Goal: Task Accomplishment & Management: Use online tool/utility

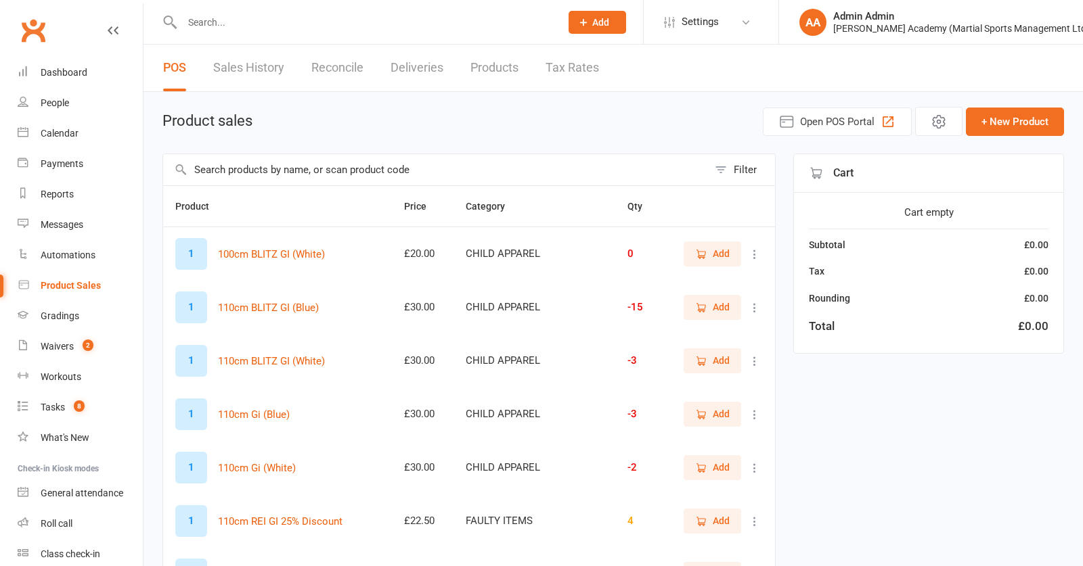
select select "100"
click at [254, 181] on input "text" at bounding box center [435, 169] width 545 height 31
click at [273, 177] on input "text" at bounding box center [435, 169] width 545 height 31
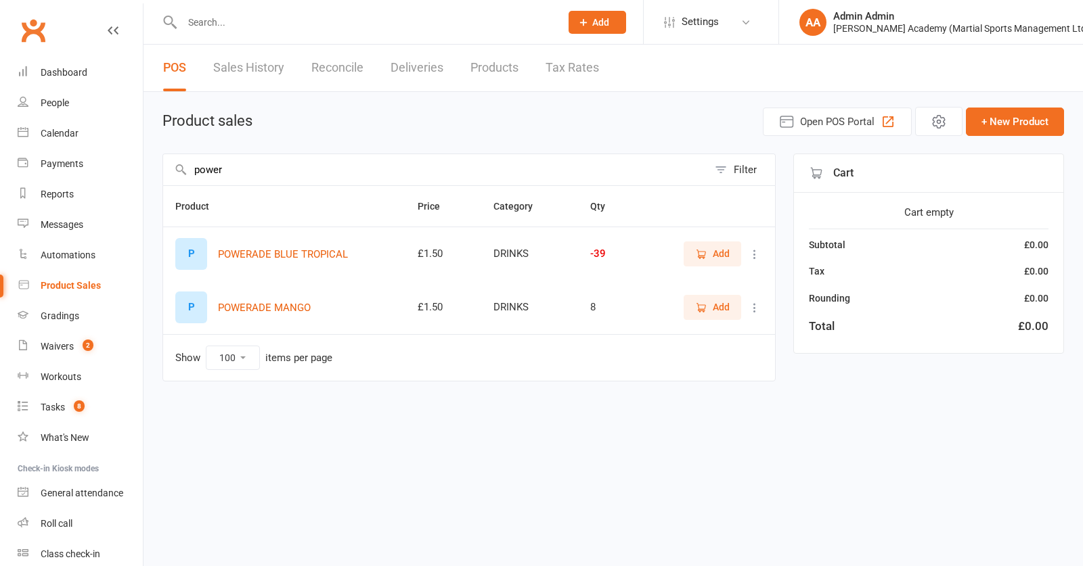
type input "power"
click at [717, 261] on span "Add" at bounding box center [721, 253] width 17 height 15
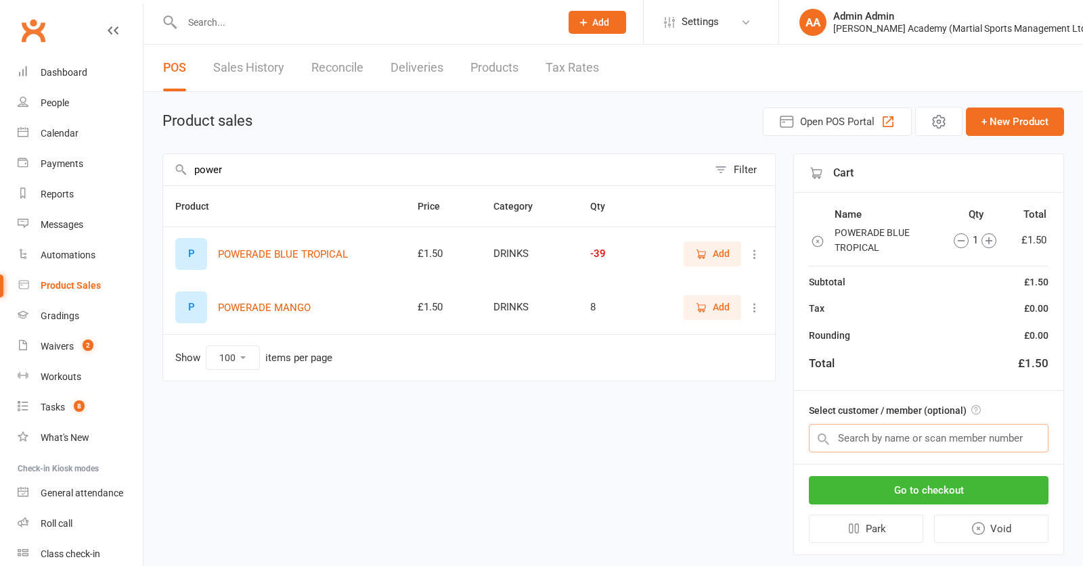
click at [875, 436] on input "text" at bounding box center [929, 438] width 240 height 28
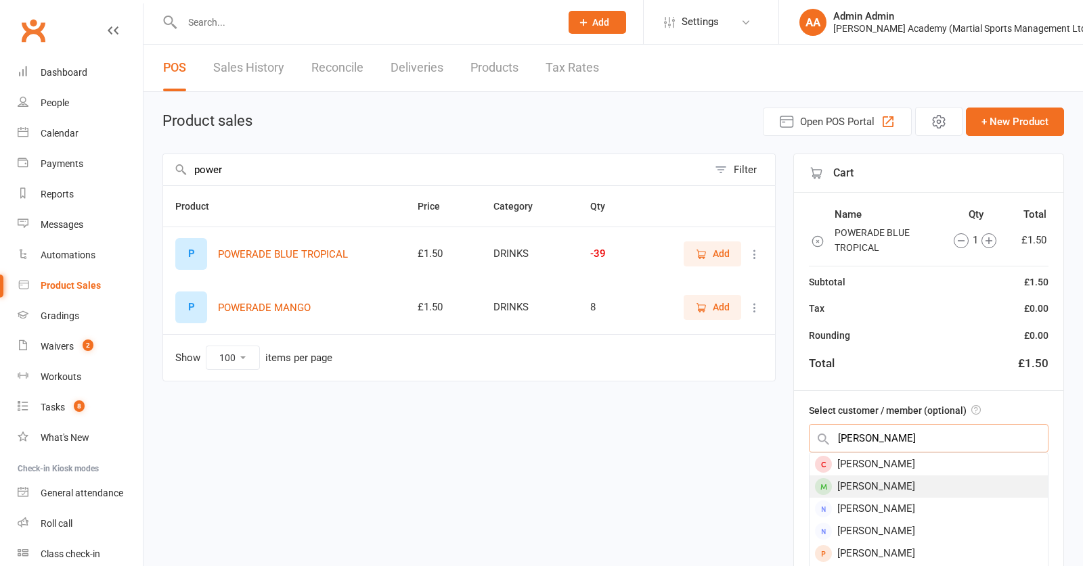
type input "frankie"
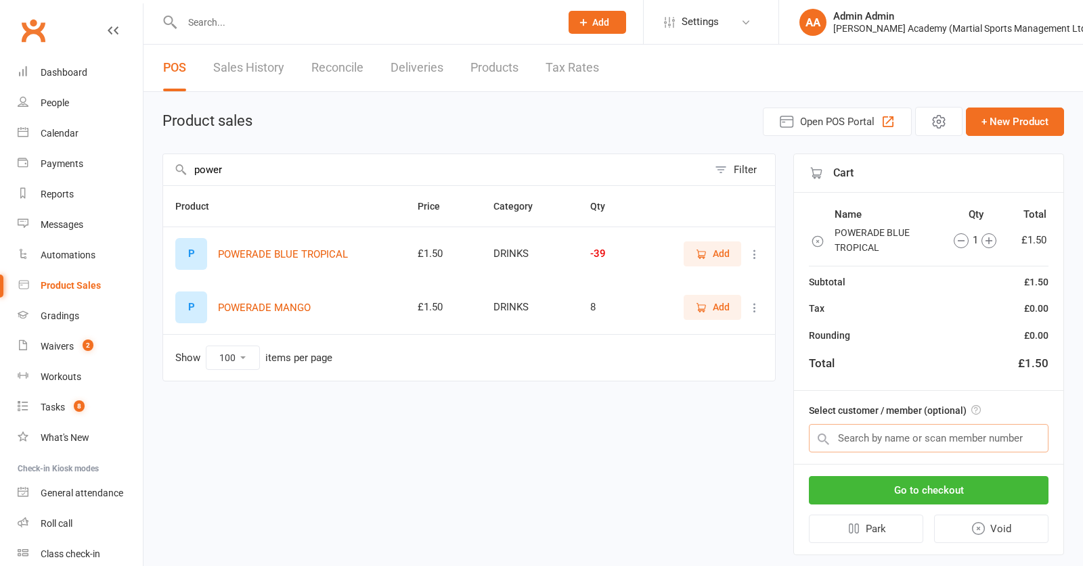
click at [880, 441] on input "text" at bounding box center [929, 438] width 240 height 28
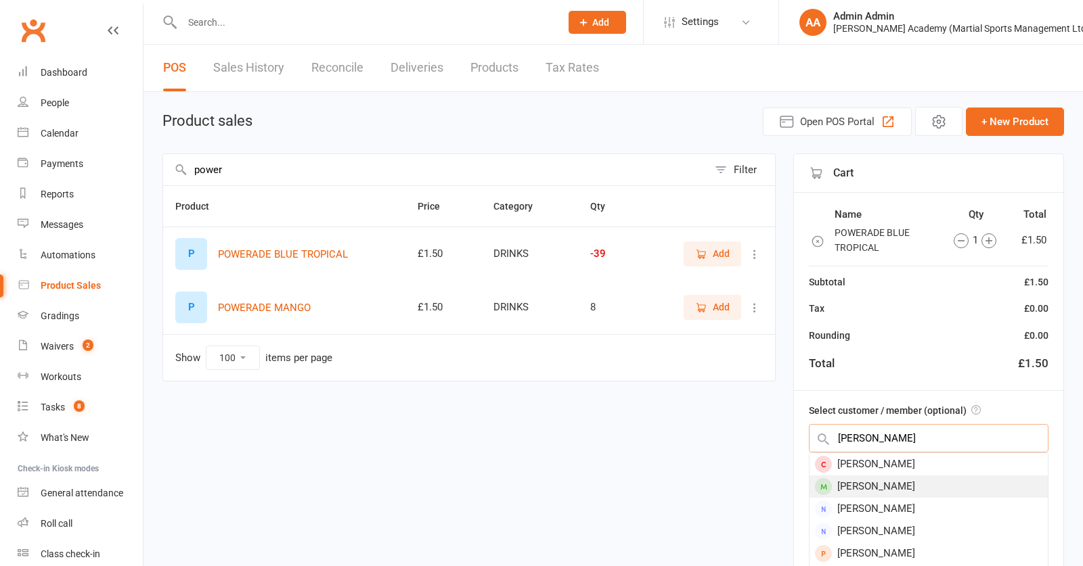
type input "frankie"
click at [837, 494] on div "Frankie Gibson" at bounding box center [928, 487] width 238 height 22
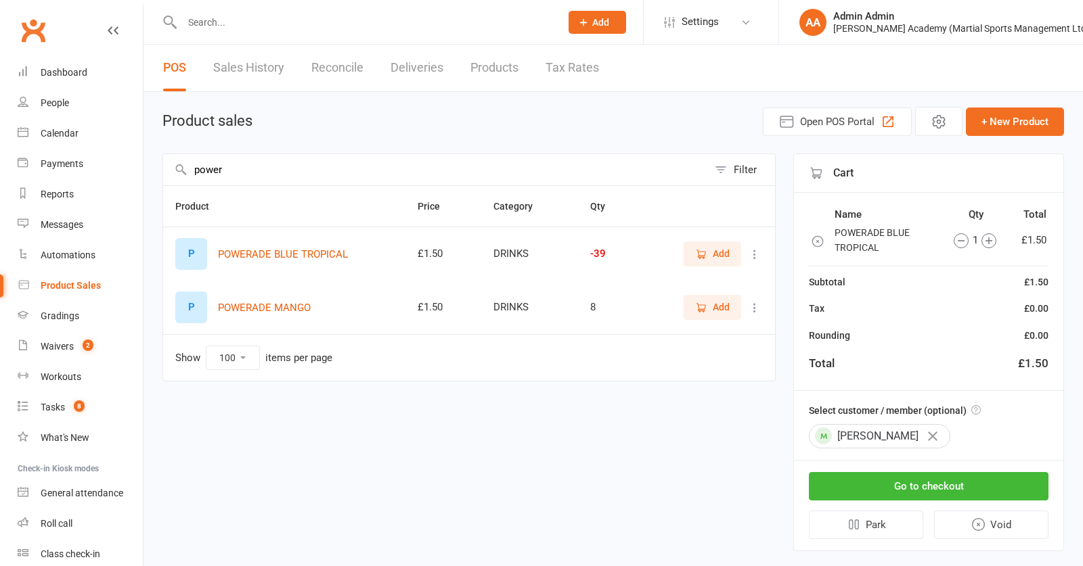
click at [464, 182] on input "power" at bounding box center [435, 169] width 545 height 31
drag, startPoint x: 303, startPoint y: 180, endPoint x: 90, endPoint y: 164, distance: 213.8
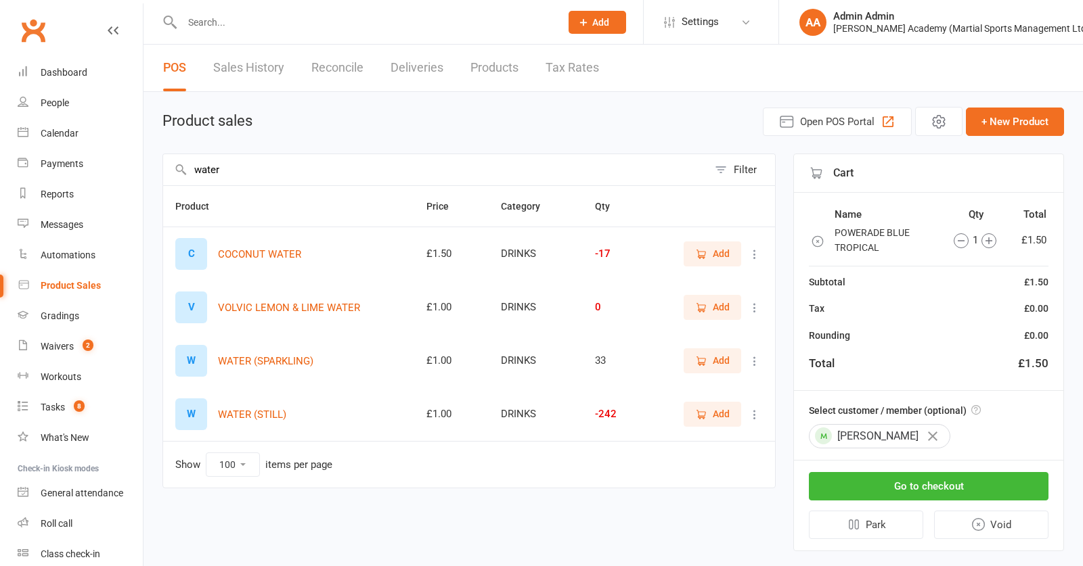
type input "water"
click at [715, 422] on span "Add" at bounding box center [721, 414] width 17 height 15
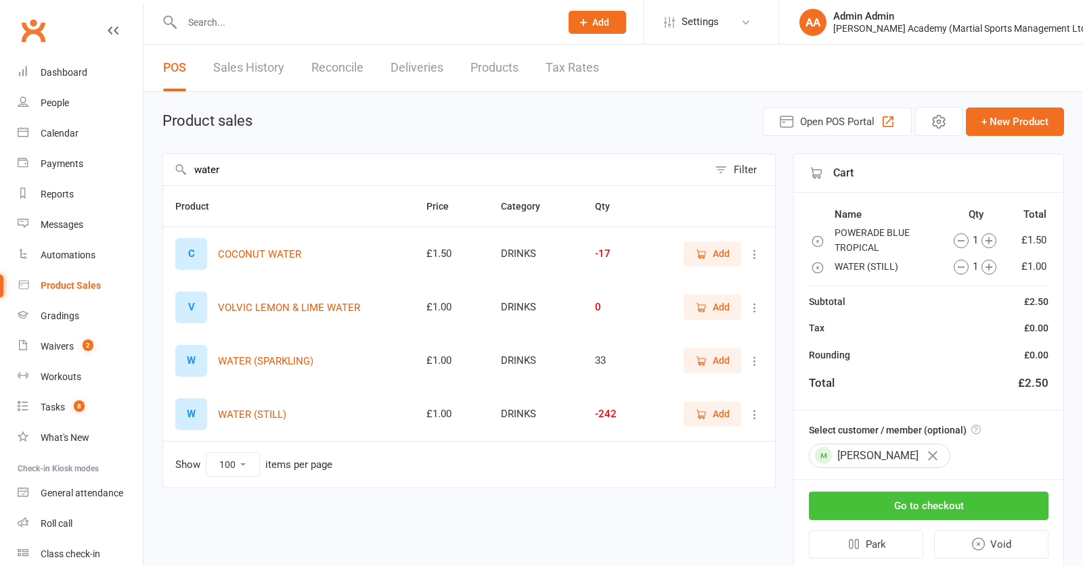
click at [854, 514] on button "Go to checkout" at bounding box center [929, 506] width 240 height 28
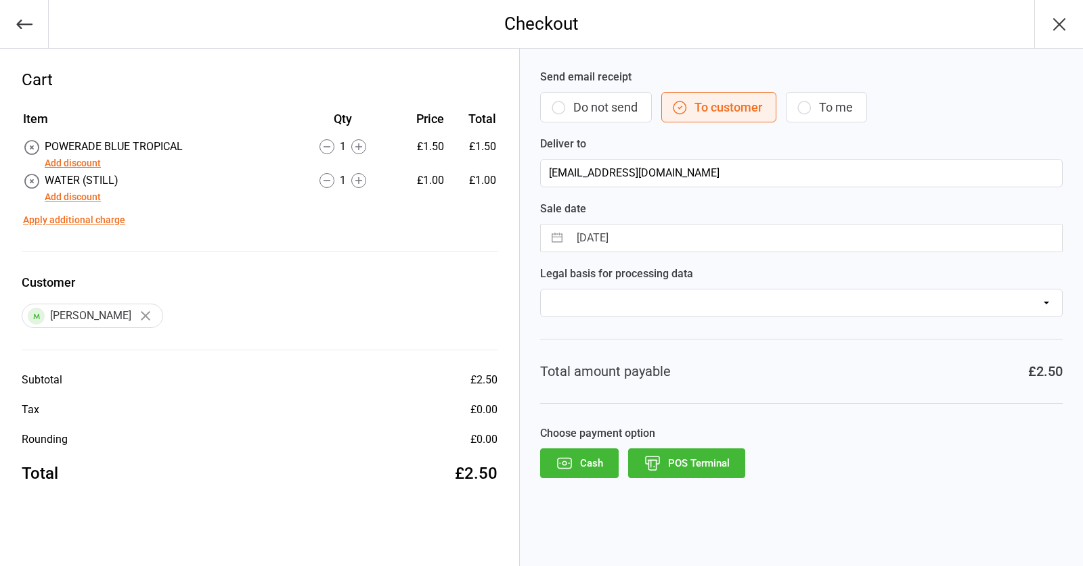
click at [664, 457] on button "POS Terminal" at bounding box center [686, 464] width 117 height 30
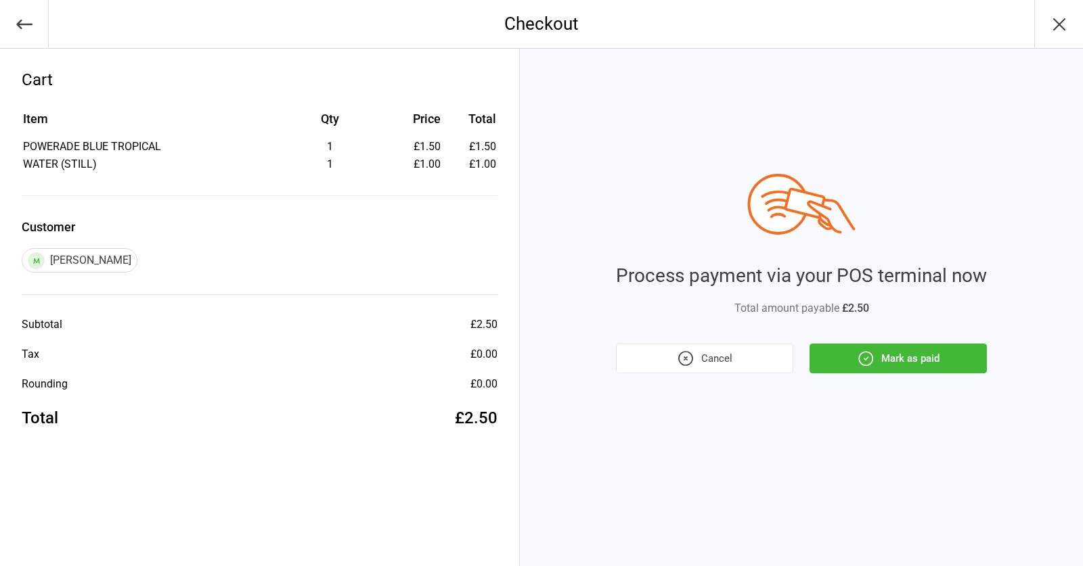
click at [894, 363] on button "Mark as paid" at bounding box center [897, 359] width 177 height 30
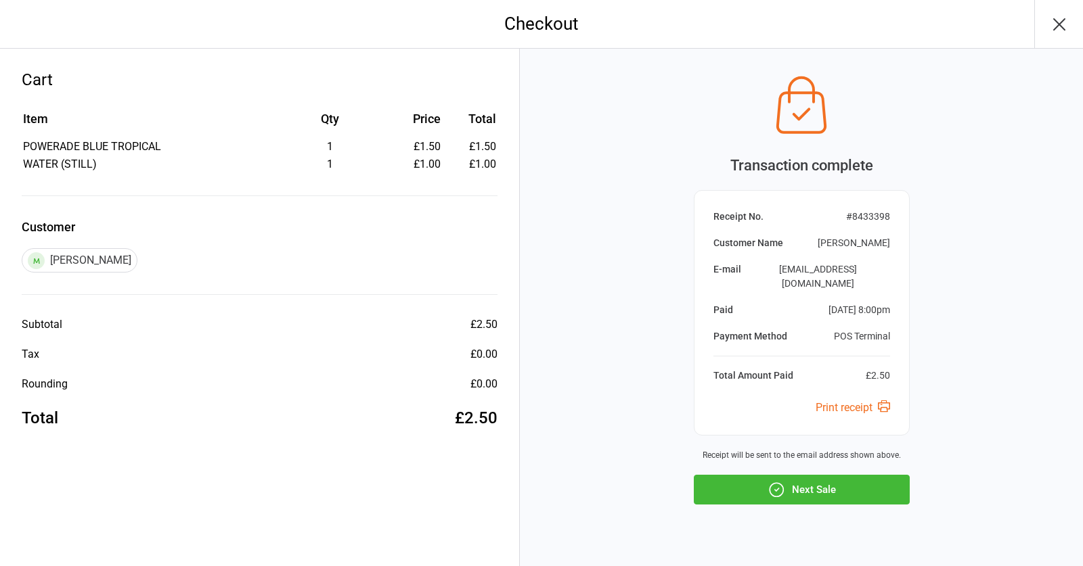
click at [877, 475] on button "Next Sale" at bounding box center [802, 490] width 216 height 30
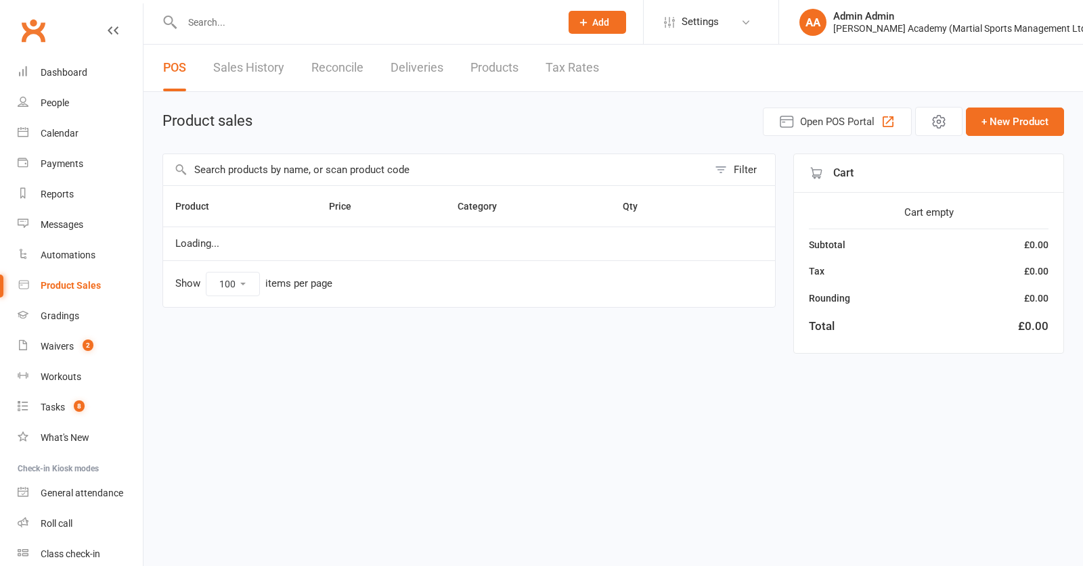
select select "100"
click at [263, 182] on input "text" at bounding box center [435, 169] width 545 height 31
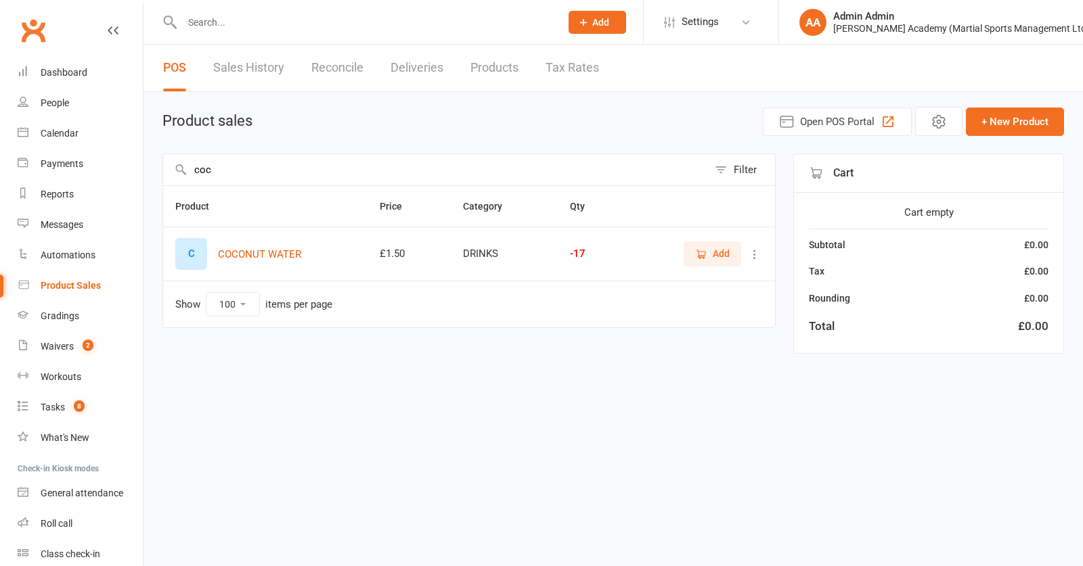
type input "coconut"
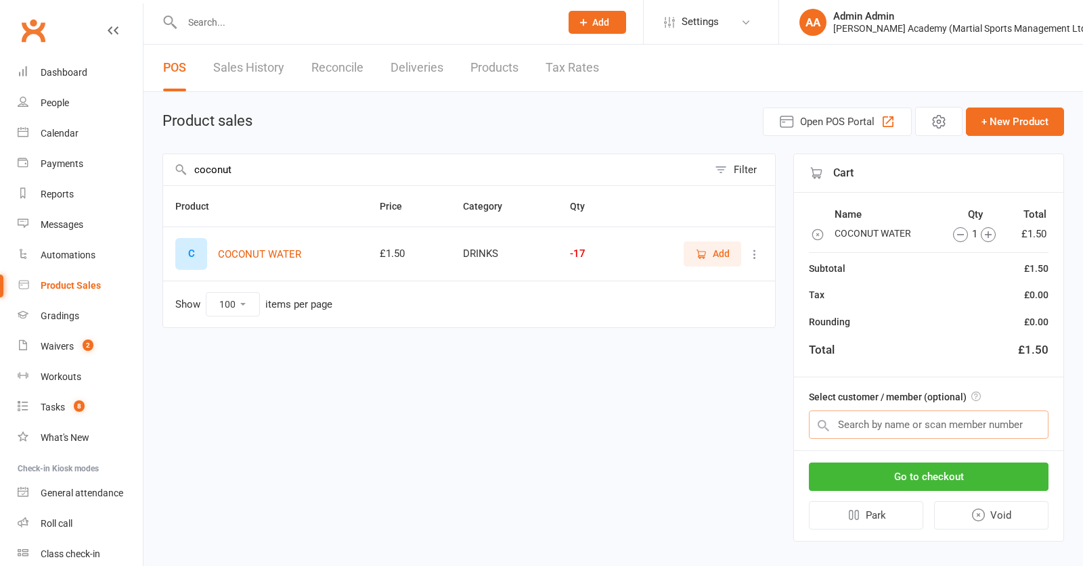
click at [892, 415] on input "text" at bounding box center [929, 425] width 240 height 28
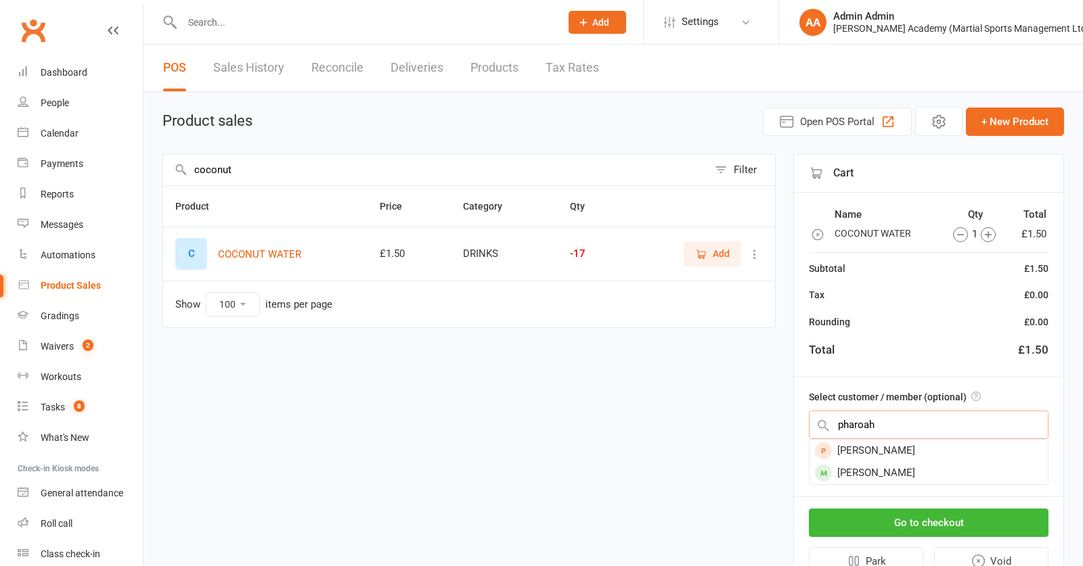
type input "pharaoh"
drag, startPoint x: 888, startPoint y: 417, endPoint x: 899, endPoint y: 476, distance: 60.0
click at [899, 475] on div "Michael Pharoah" at bounding box center [928, 473] width 238 height 22
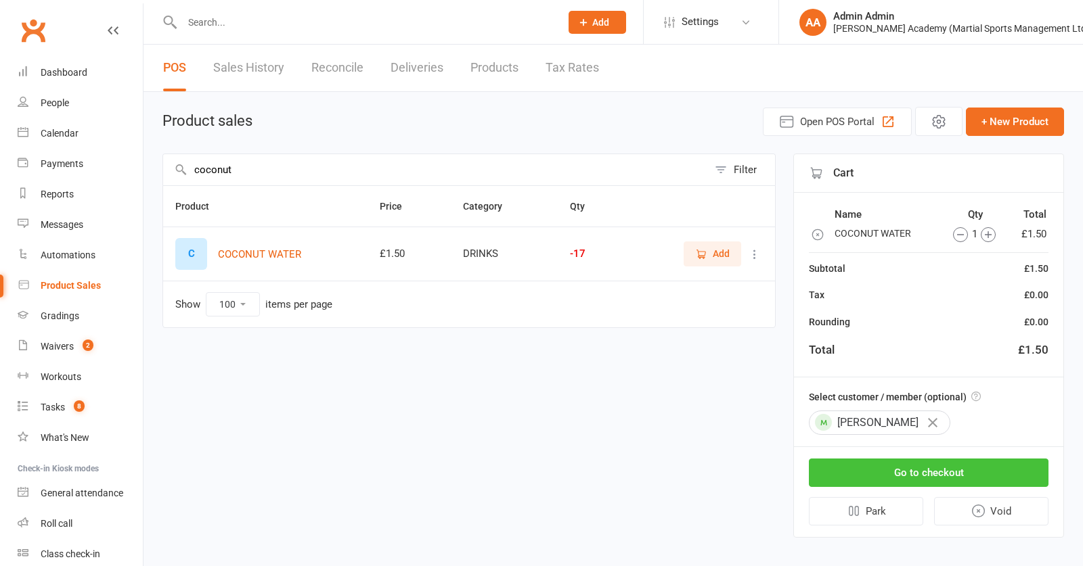
click at [905, 479] on button "Go to checkout" at bounding box center [929, 473] width 240 height 28
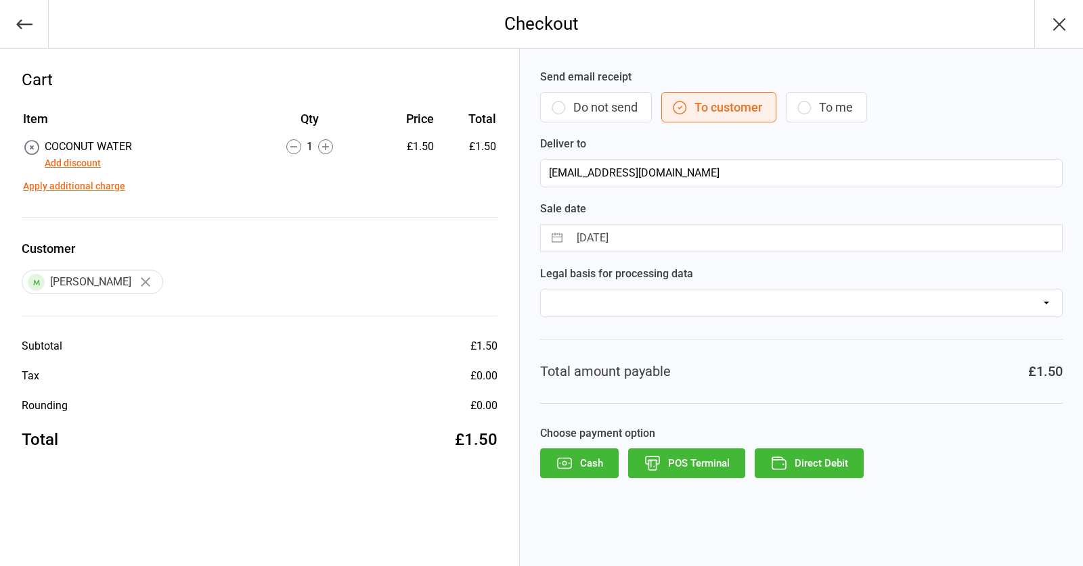
click at [820, 464] on button "Direct Debit" at bounding box center [808, 464] width 109 height 30
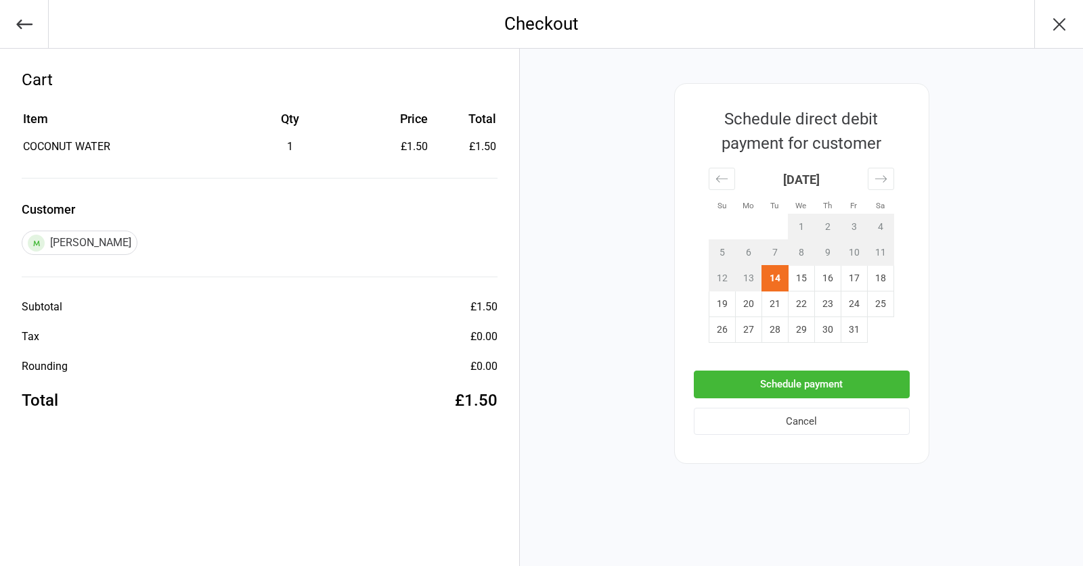
click at [780, 387] on button "Schedule payment" at bounding box center [802, 385] width 216 height 28
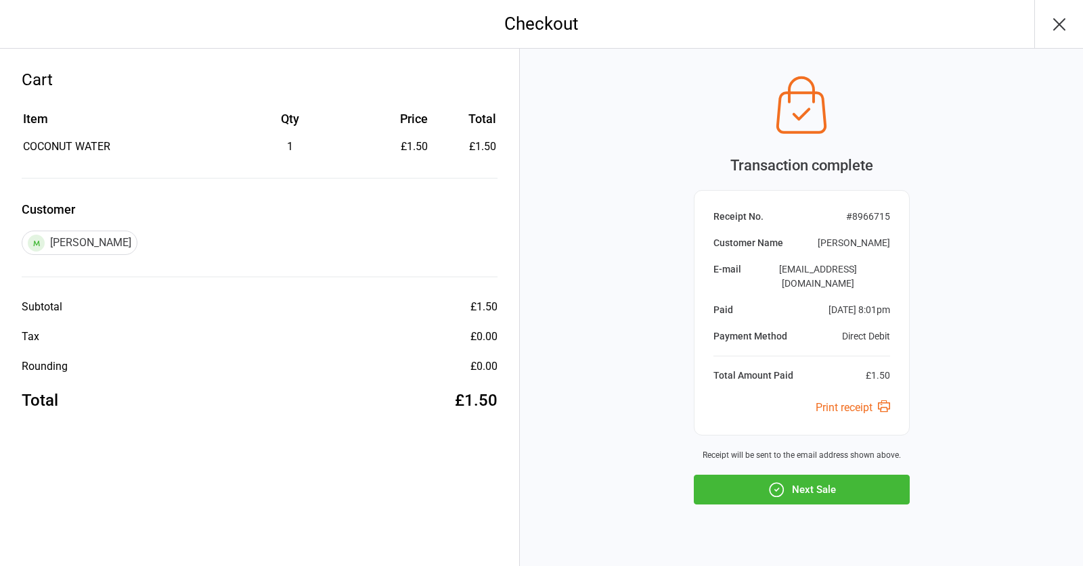
click at [777, 481] on icon "button" at bounding box center [776, 490] width 18 height 18
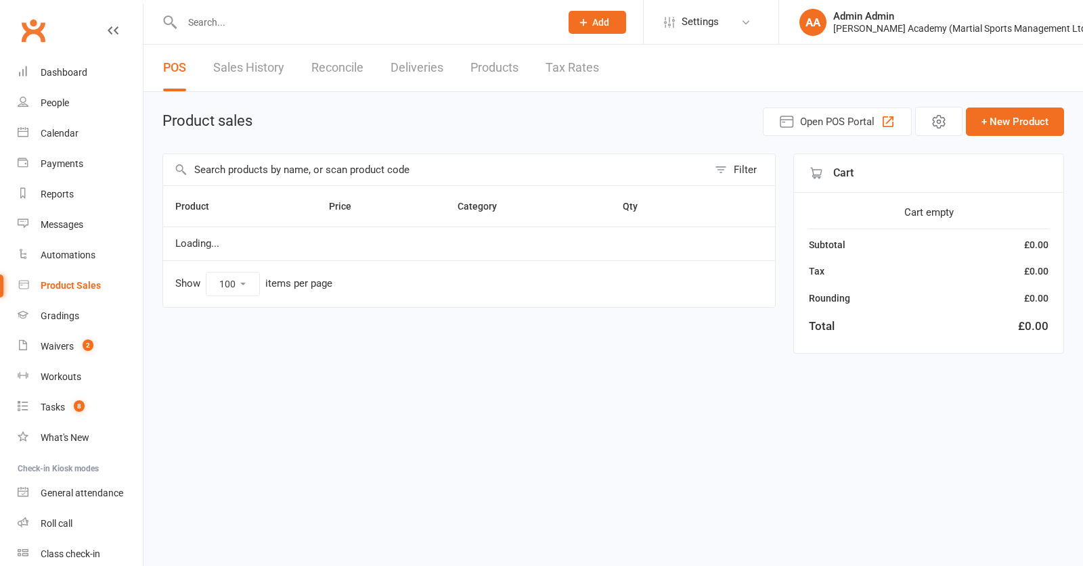
select select "100"
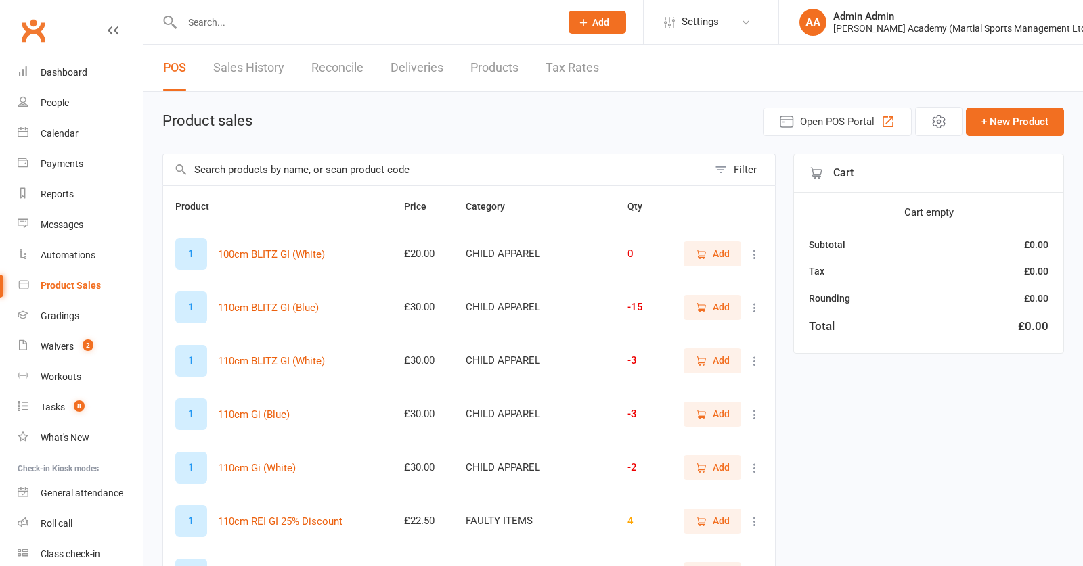
click at [388, 179] on input "text" at bounding box center [435, 169] width 545 height 31
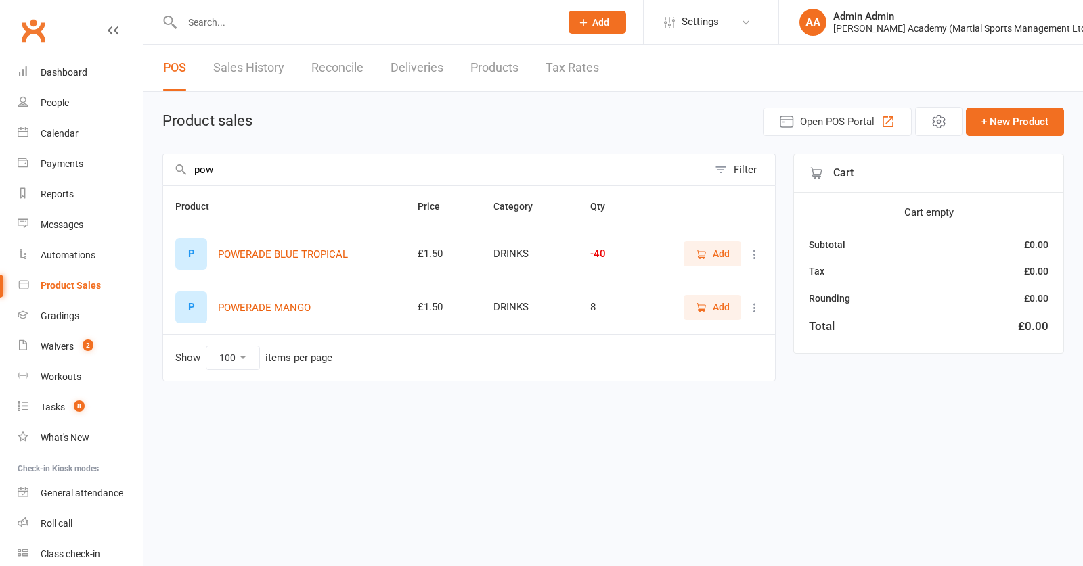
type input "pow"
click at [714, 258] on span "Add" at bounding box center [721, 253] width 17 height 15
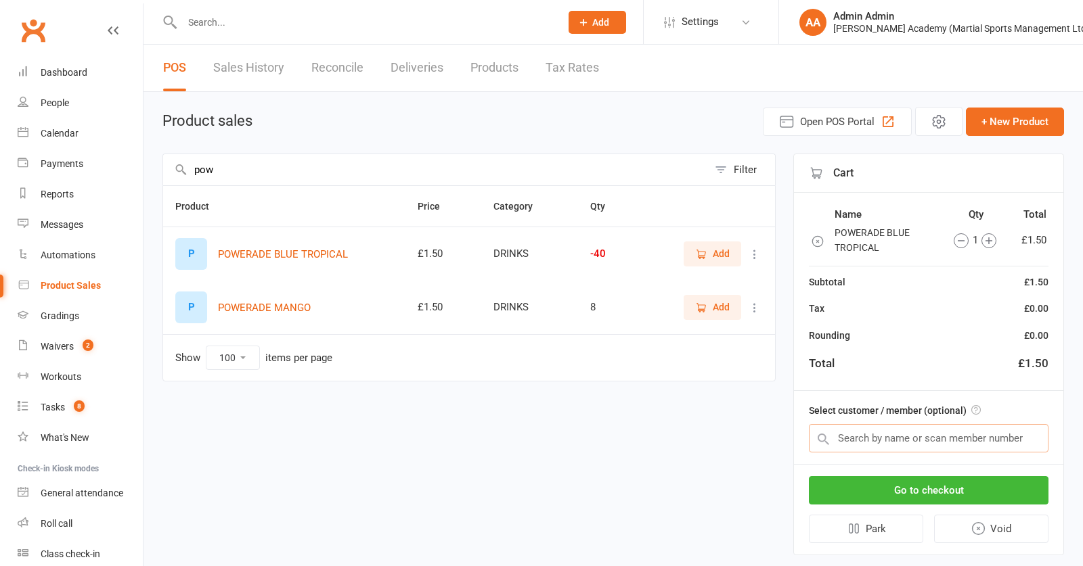
click at [923, 435] on input "text" at bounding box center [929, 438] width 240 height 28
type input "bbvvvvvvvvvvvvvvvvv"
drag, startPoint x: 936, startPoint y: 431, endPoint x: 763, endPoint y: 425, distance: 174.0
click at [963, 234] on circle "button" at bounding box center [961, 241] width 14 height 14
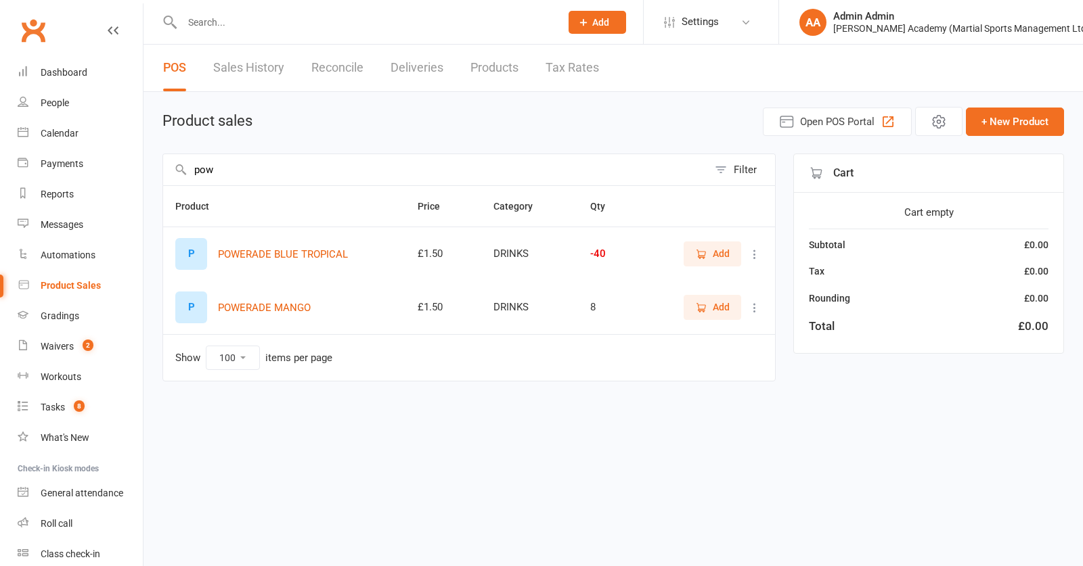
click at [369, 177] on input "pow" at bounding box center [435, 169] width 545 height 31
drag, startPoint x: 113, startPoint y: 137, endPoint x: 9, endPoint y: 123, distance: 105.1
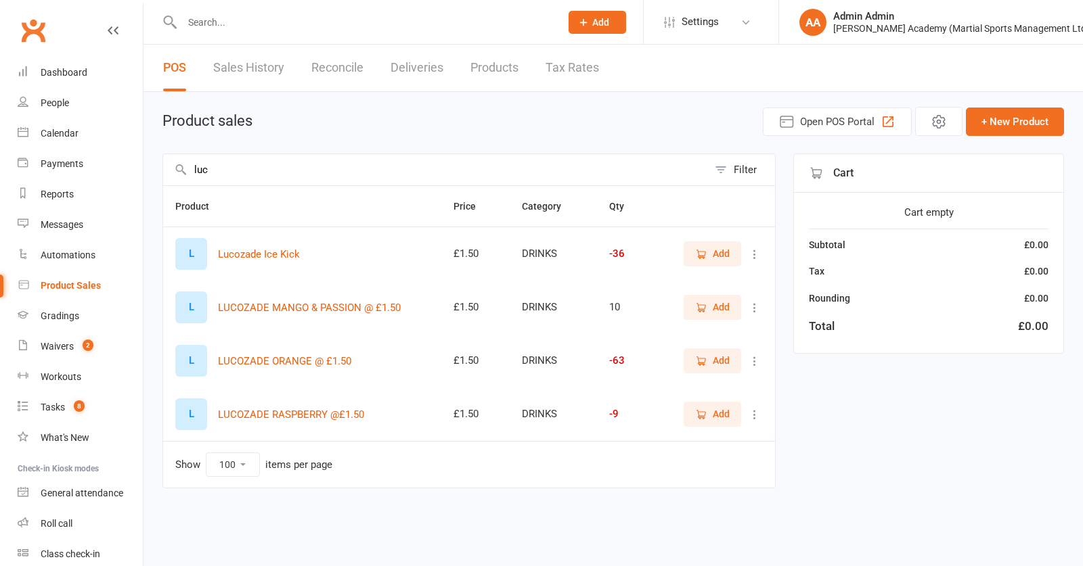
type input "luc"
click at [728, 261] on span "Add" at bounding box center [721, 253] width 17 height 15
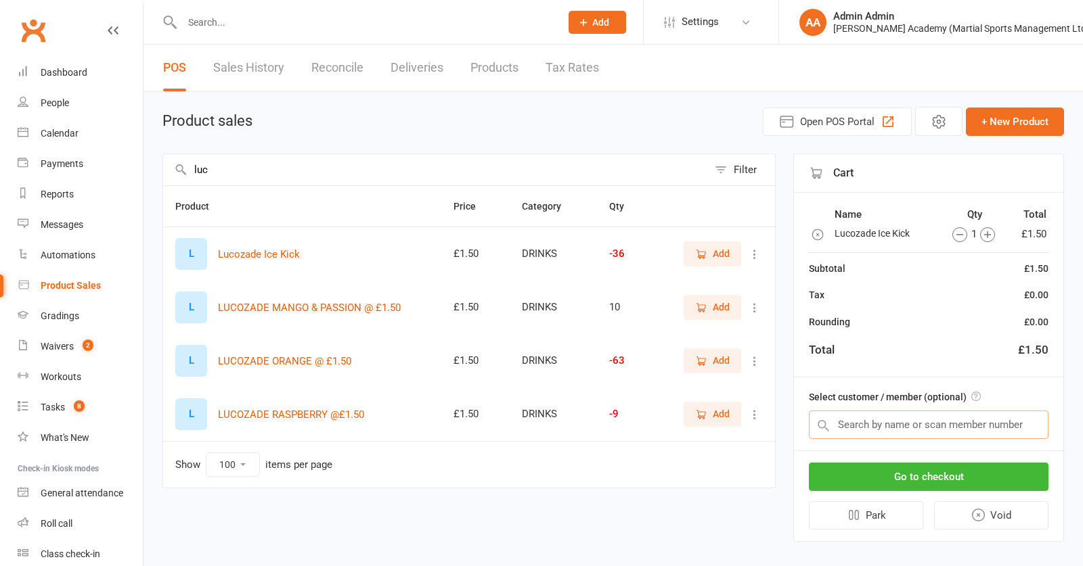
click at [895, 430] on input "text" at bounding box center [929, 425] width 240 height 28
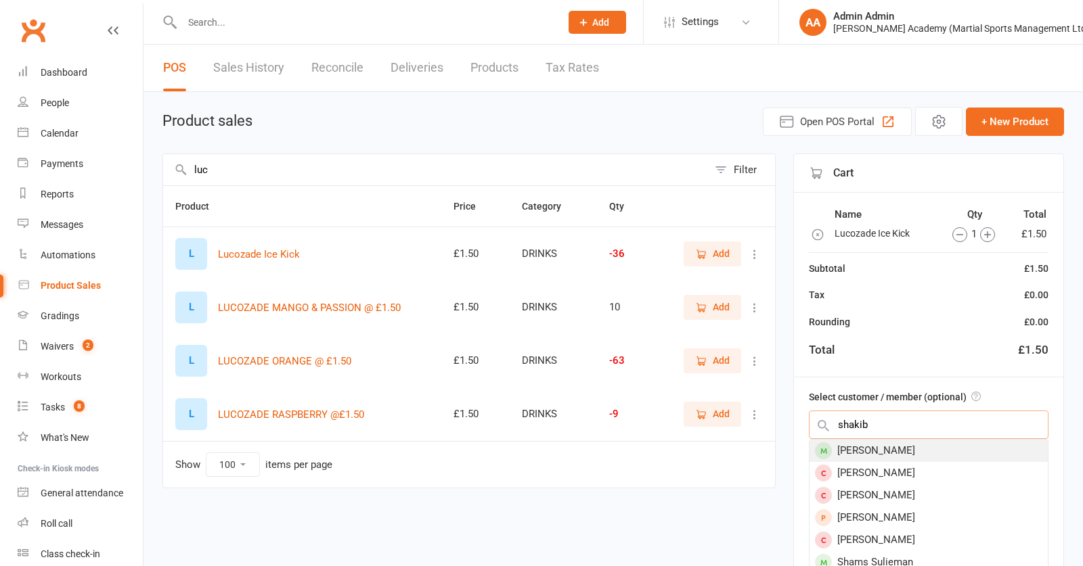
type input "shakib"
click at [893, 457] on div "[PERSON_NAME]" at bounding box center [928, 451] width 238 height 22
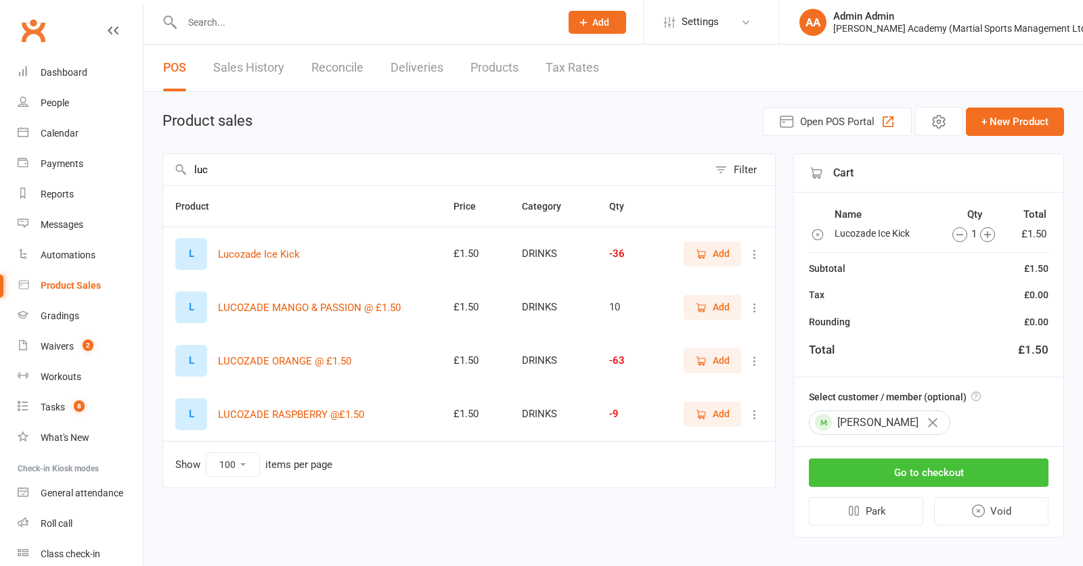
click at [903, 476] on button "Go to checkout" at bounding box center [929, 473] width 240 height 28
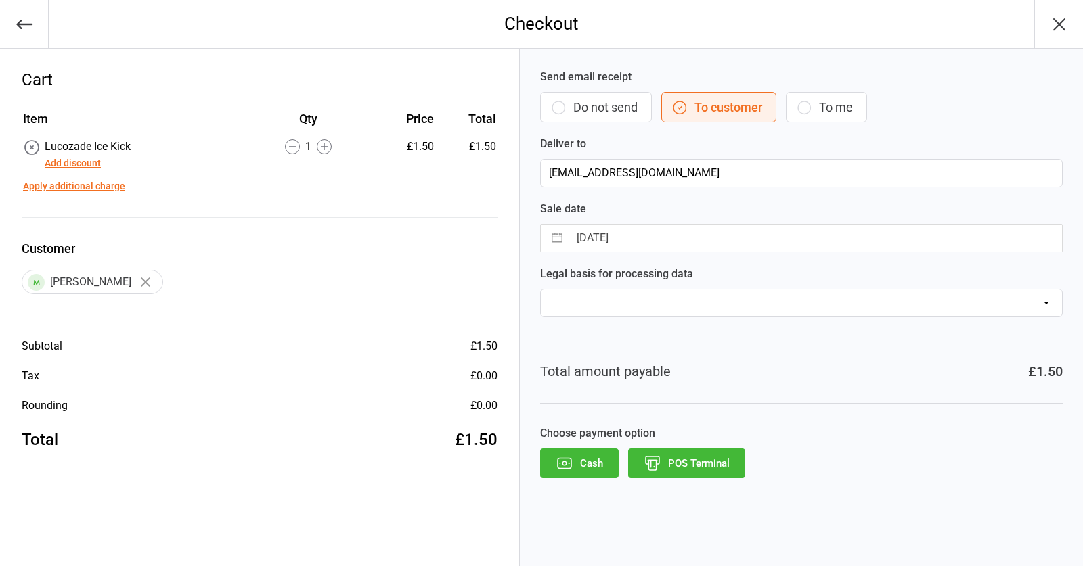
click at [679, 472] on button "POS Terminal" at bounding box center [686, 464] width 117 height 30
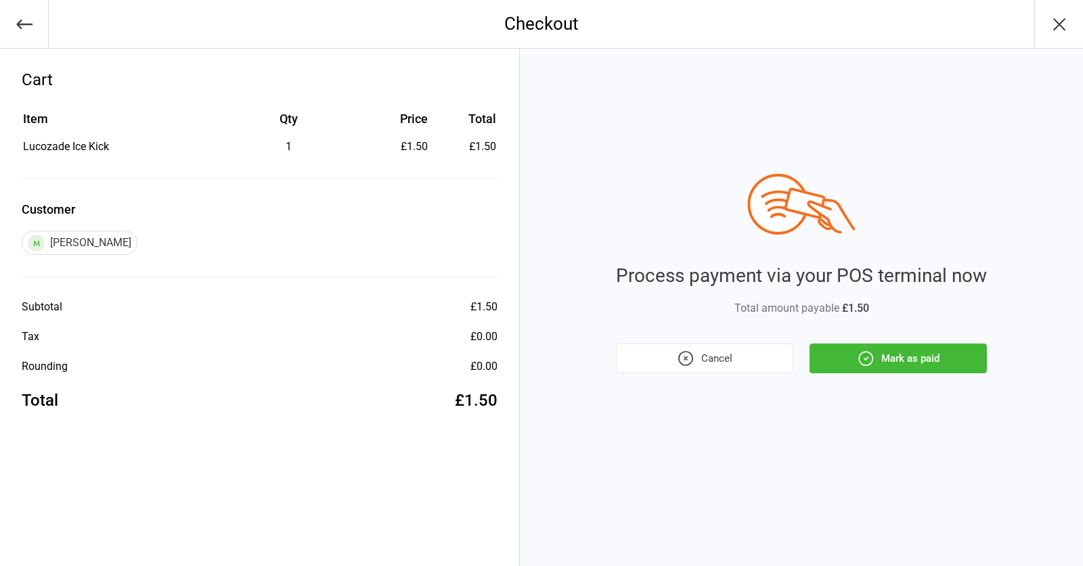
click at [902, 362] on button "Mark as paid" at bounding box center [897, 359] width 177 height 30
click at [899, 356] on div "Cancel Mark as paid" at bounding box center [801, 359] width 371 height 30
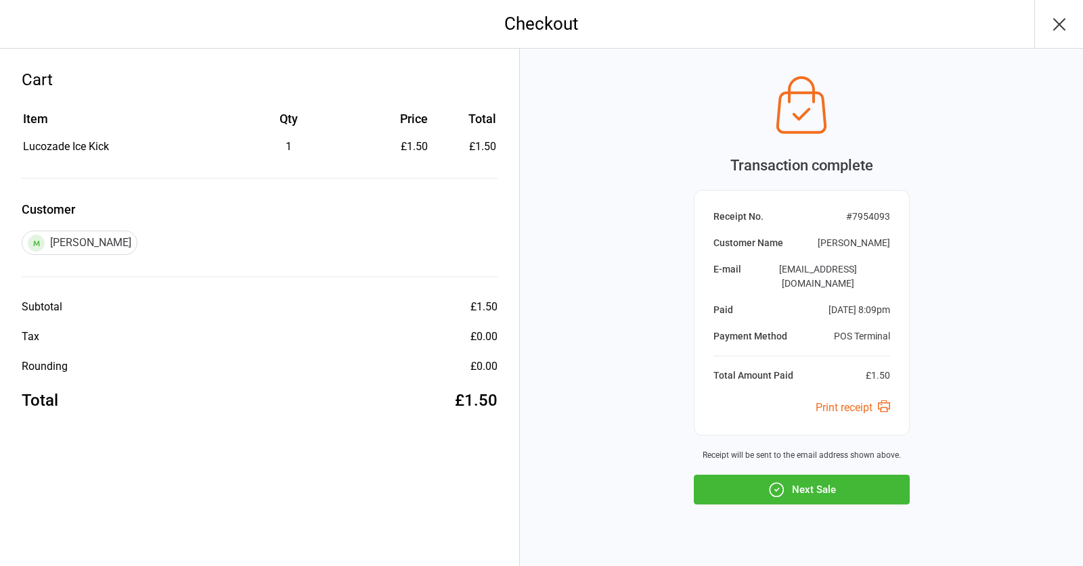
click at [832, 475] on button "Next Sale" at bounding box center [802, 490] width 216 height 30
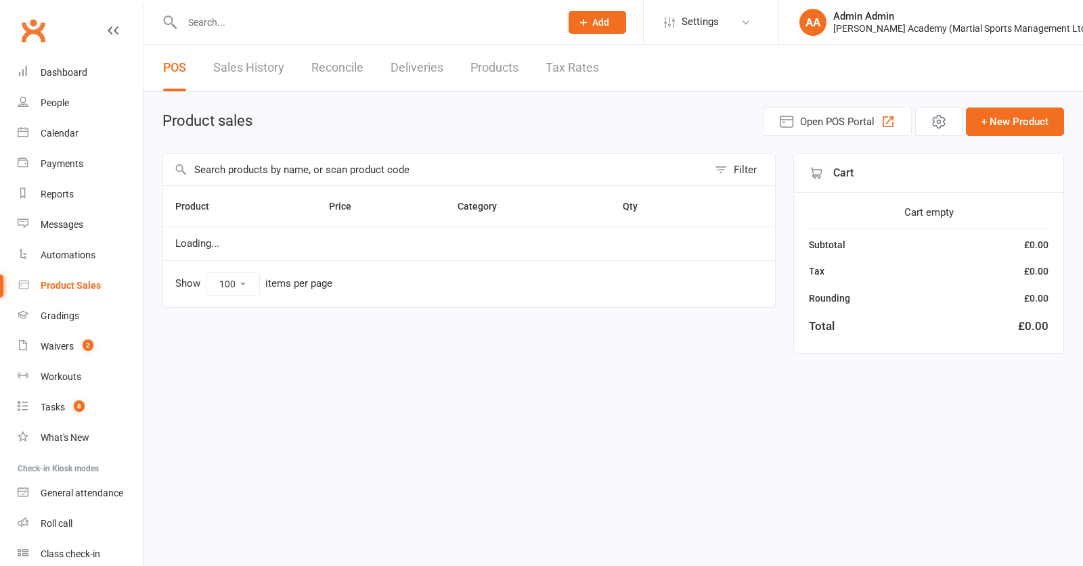
select select "100"
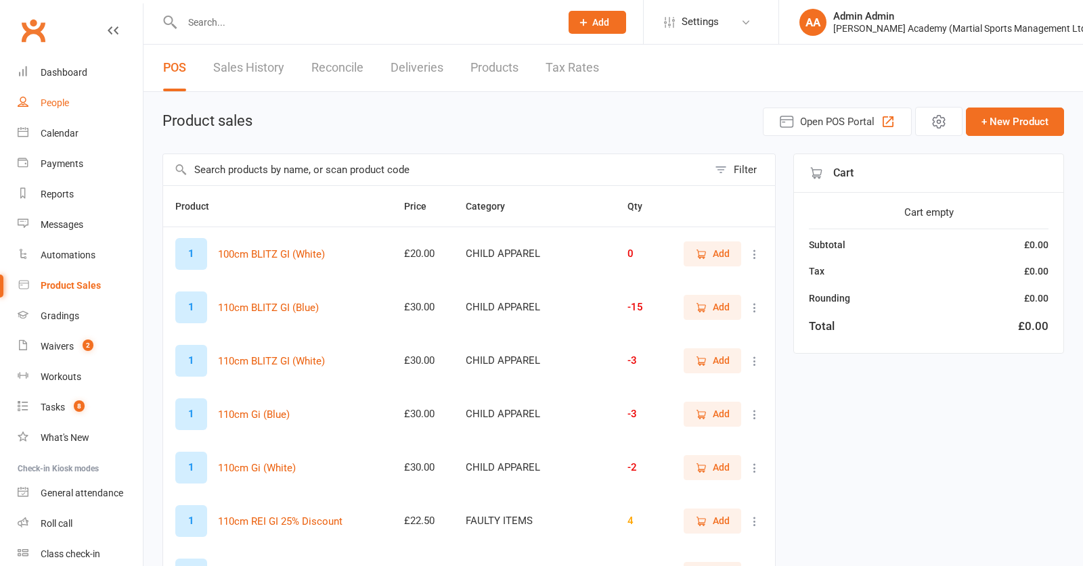
click at [37, 107] on link "People" at bounding box center [80, 103] width 125 height 30
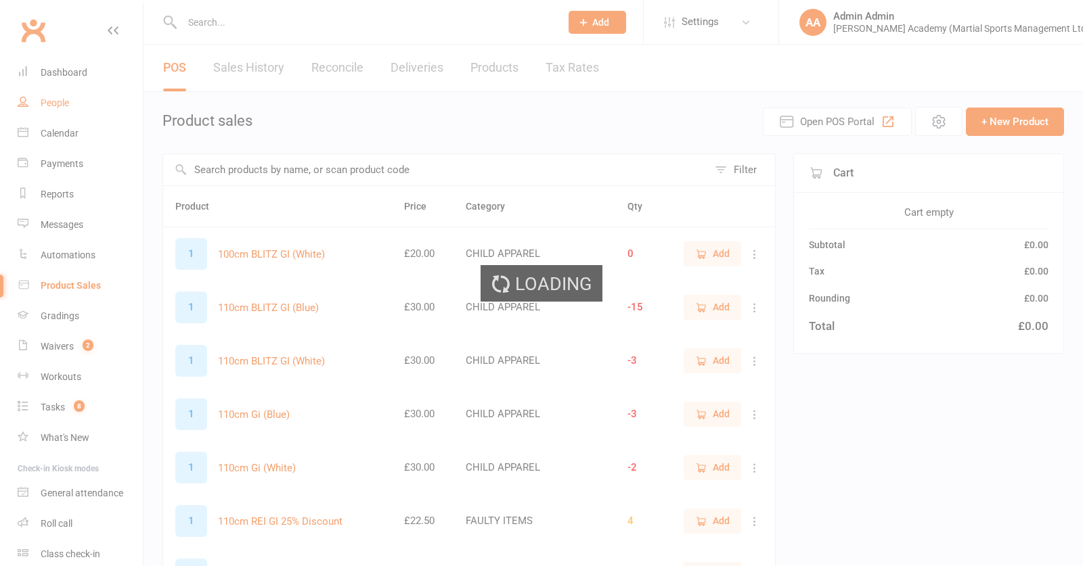
select select "100"
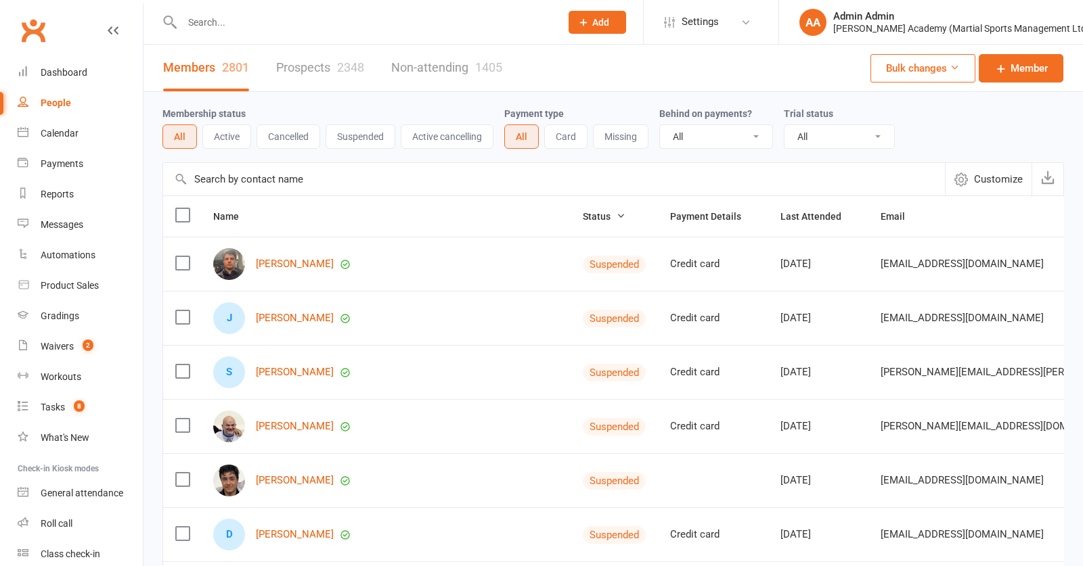
click at [243, 22] on input "text" at bounding box center [364, 22] width 373 height 19
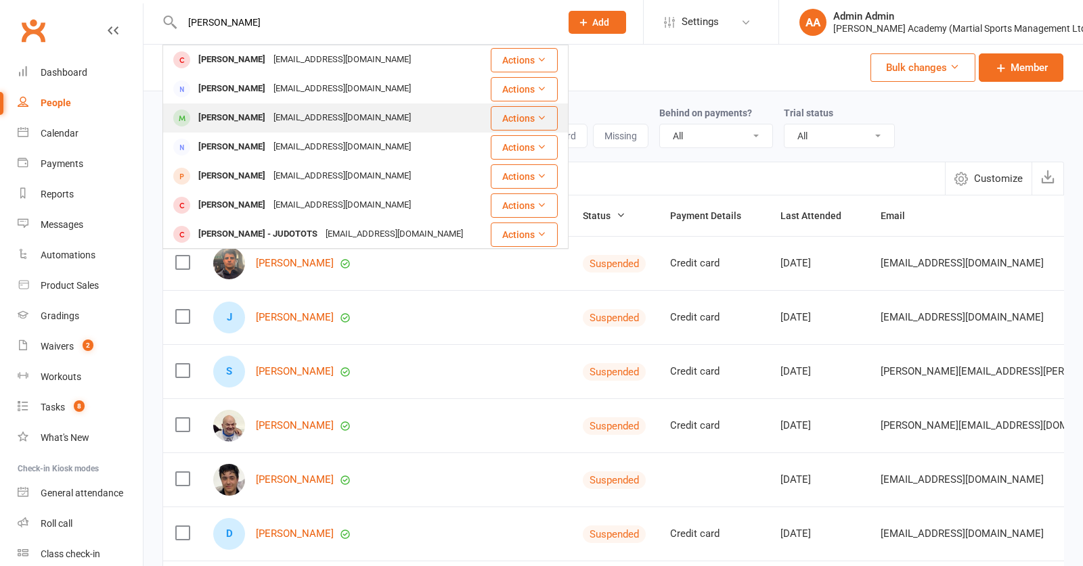
type input "frankie"
click at [225, 115] on div "Frankie Gibson" at bounding box center [231, 118] width 75 height 20
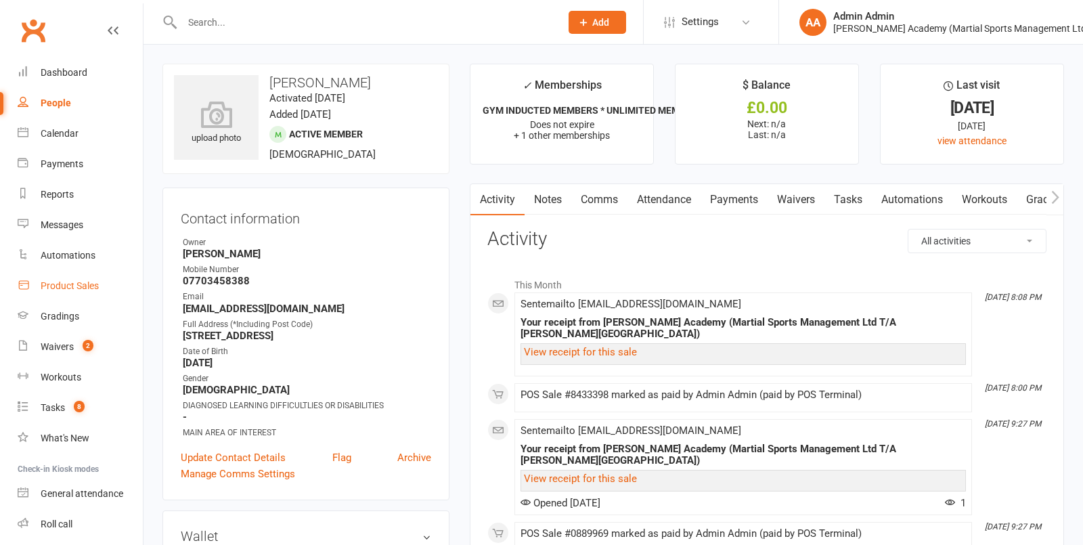
click at [62, 294] on link "Product Sales" at bounding box center [80, 286] width 125 height 30
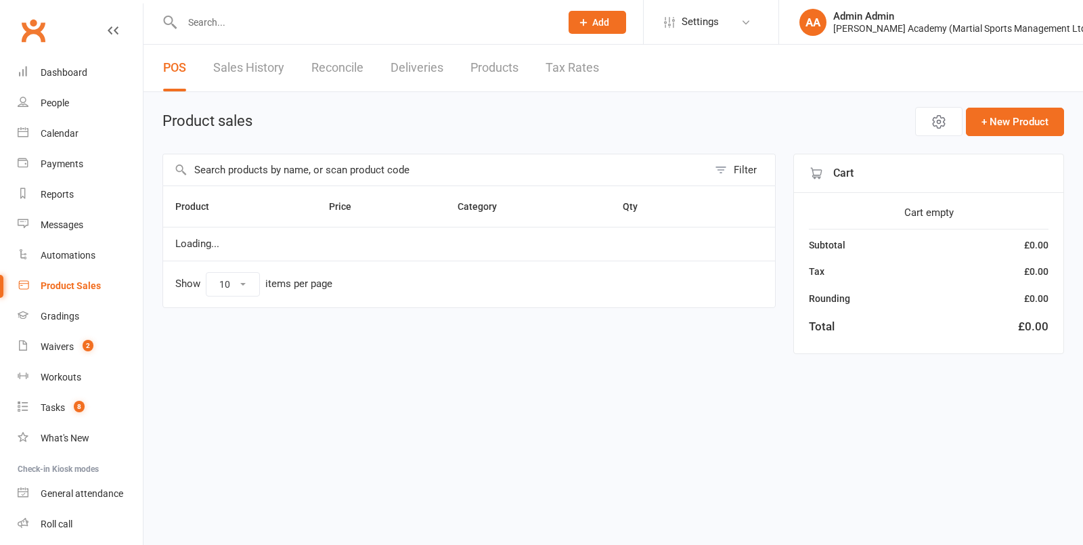
select select "100"
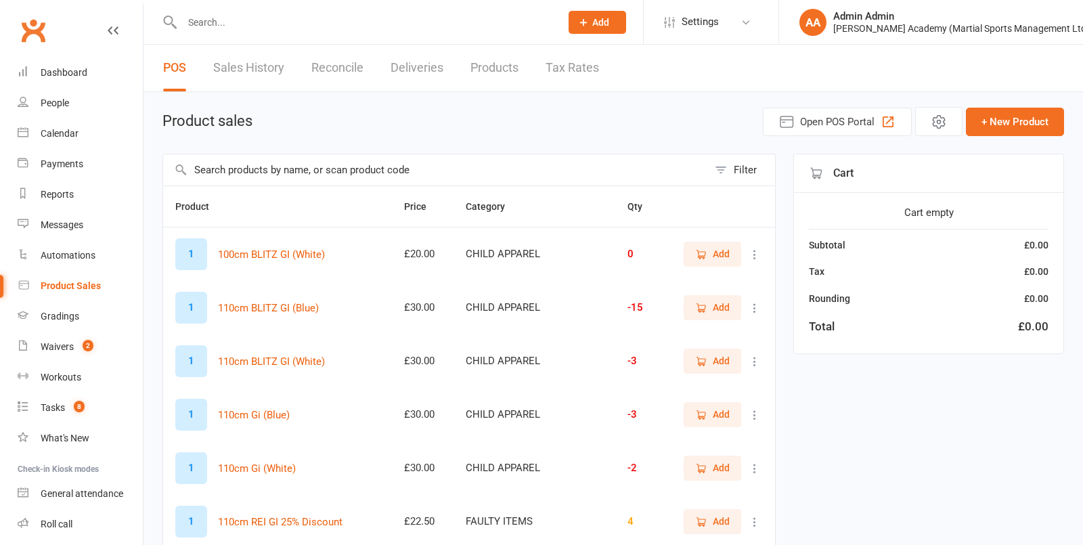
click at [233, 177] on input "text" at bounding box center [435, 169] width 545 height 31
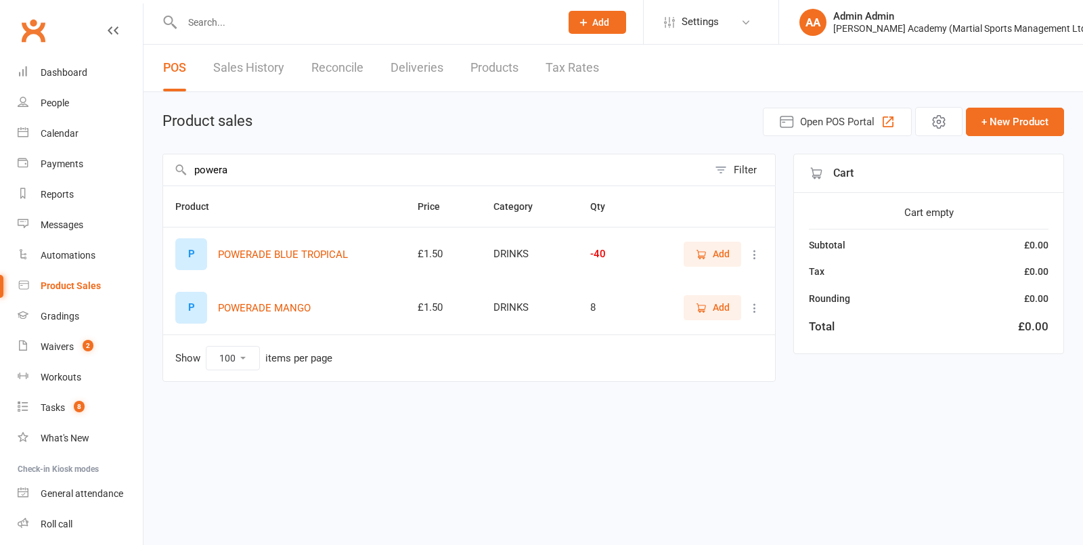
type input "powera"
click at [711, 261] on span "Add" at bounding box center [712, 253] width 35 height 15
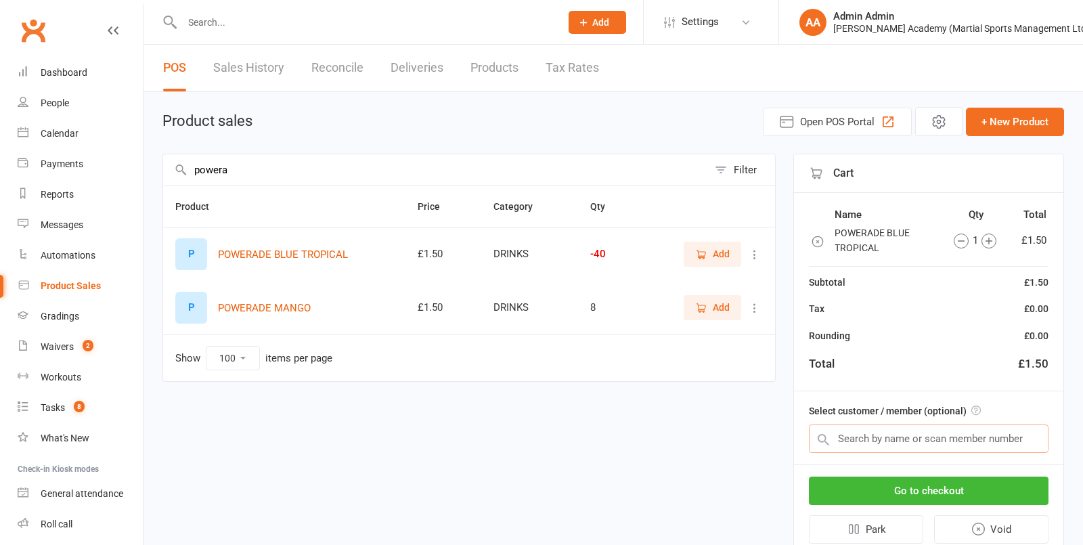
click at [983, 447] on input "text" at bounding box center [929, 438] width 240 height 28
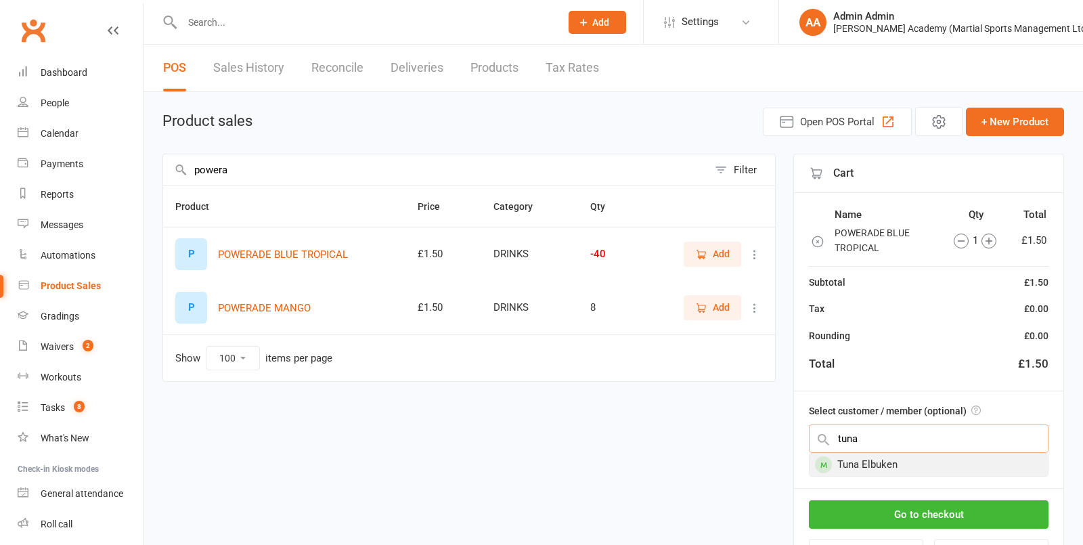
type input "tuna"
click at [974, 467] on div "Tuna Elbuken" at bounding box center [928, 464] width 238 height 22
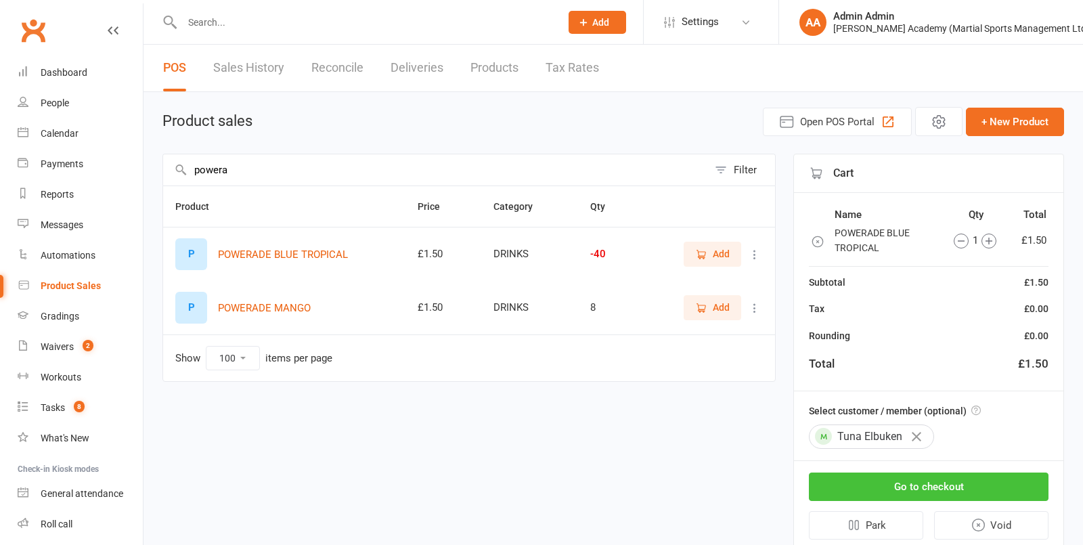
click at [974, 486] on button "Go to checkout" at bounding box center [929, 486] width 240 height 28
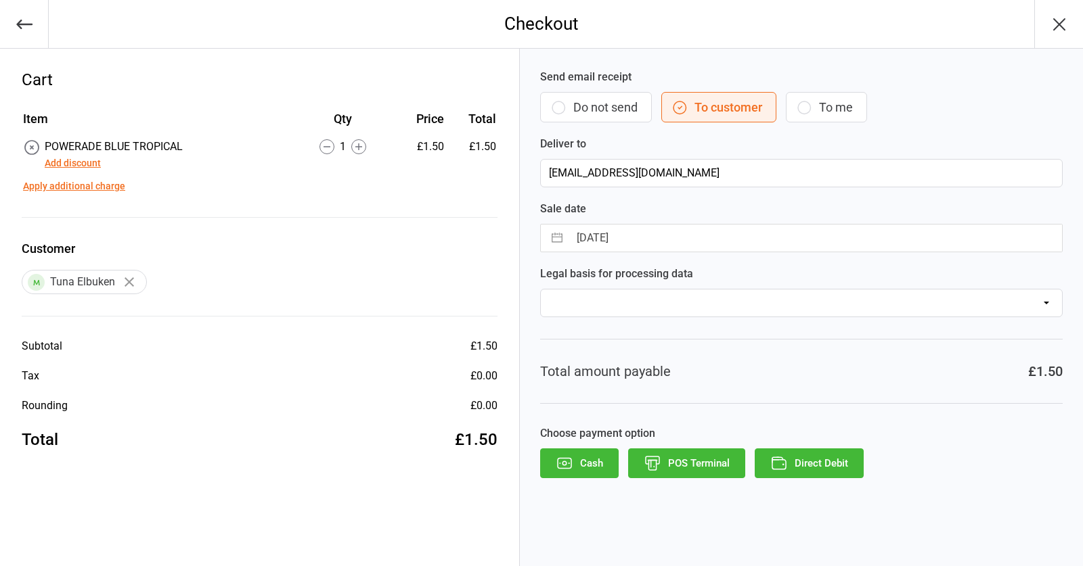
click at [708, 470] on button "POS Terminal" at bounding box center [686, 464] width 117 height 30
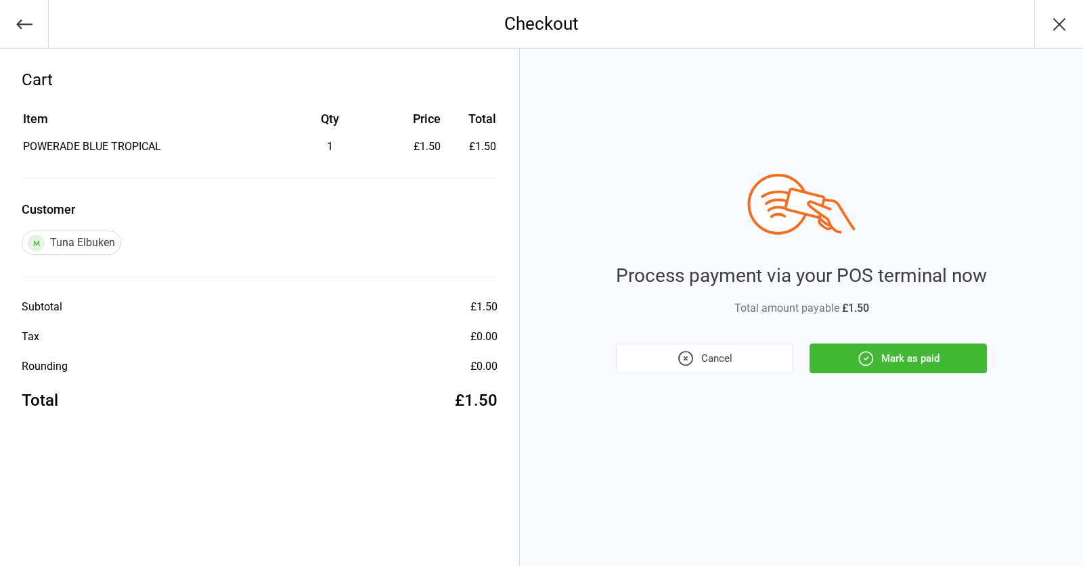
click at [888, 363] on button "Mark as paid" at bounding box center [897, 359] width 177 height 30
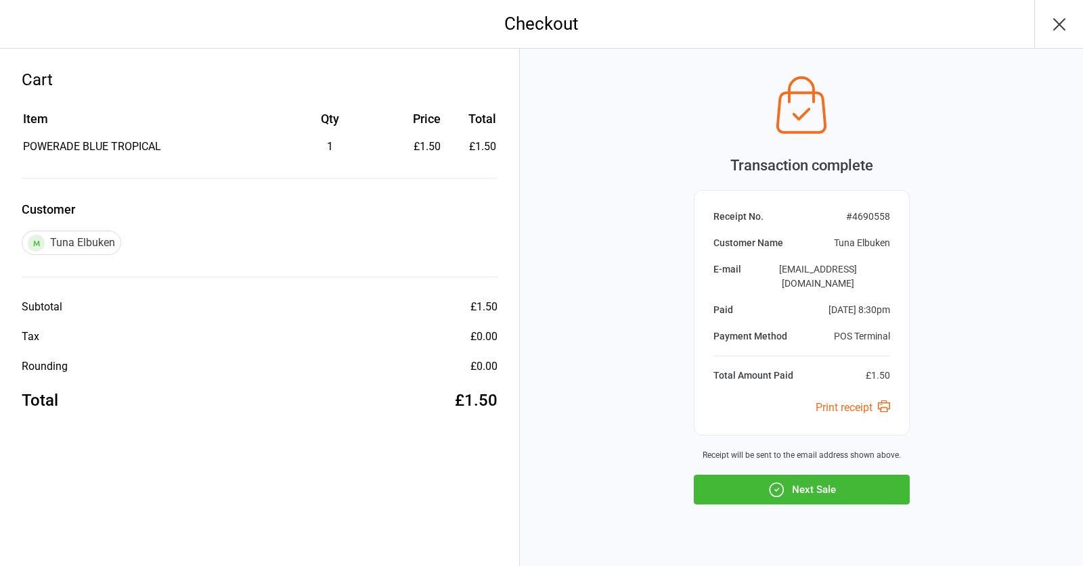
click at [839, 475] on button "Next Sale" at bounding box center [802, 490] width 216 height 30
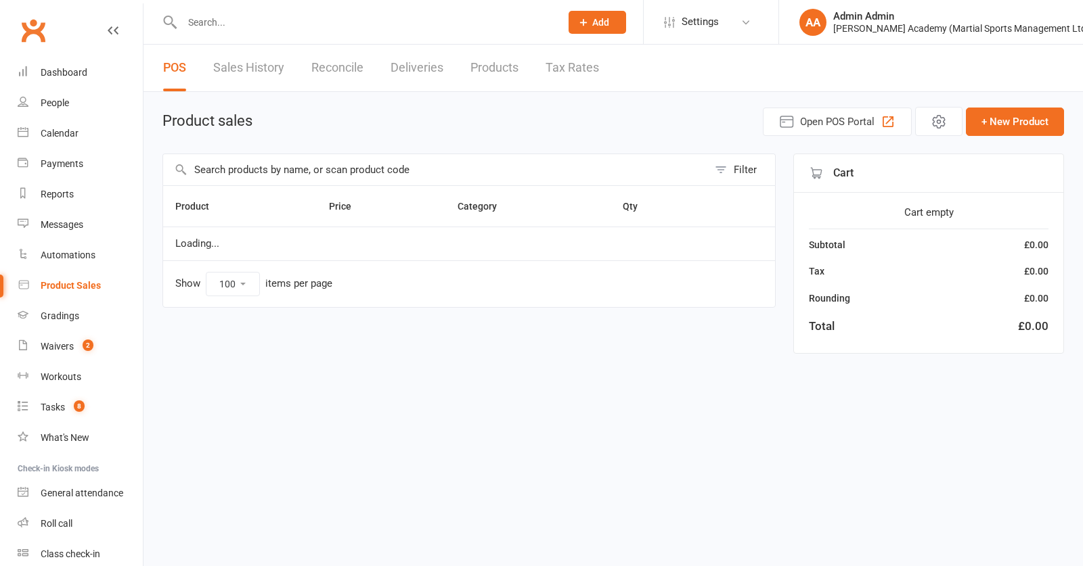
select select "100"
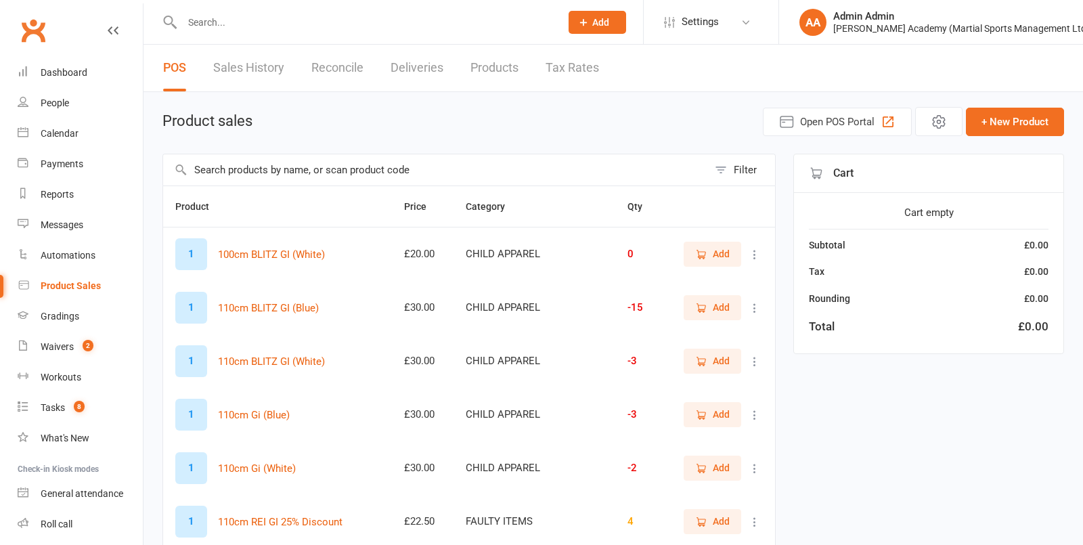
scroll to position [0, 1]
click at [219, 172] on input "text" at bounding box center [435, 169] width 545 height 31
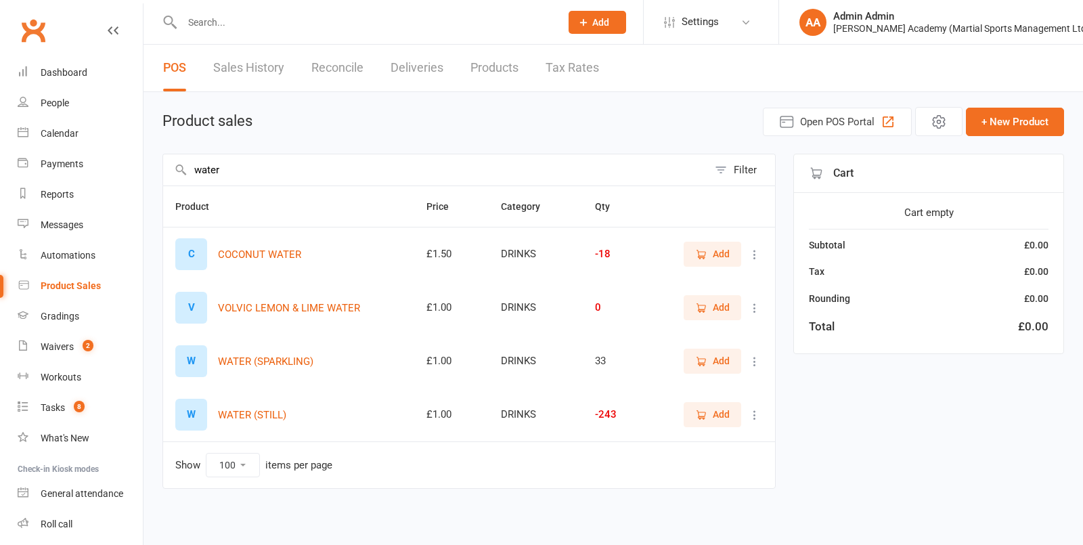
type input "water"
click at [715, 422] on span "Add" at bounding box center [721, 414] width 17 height 15
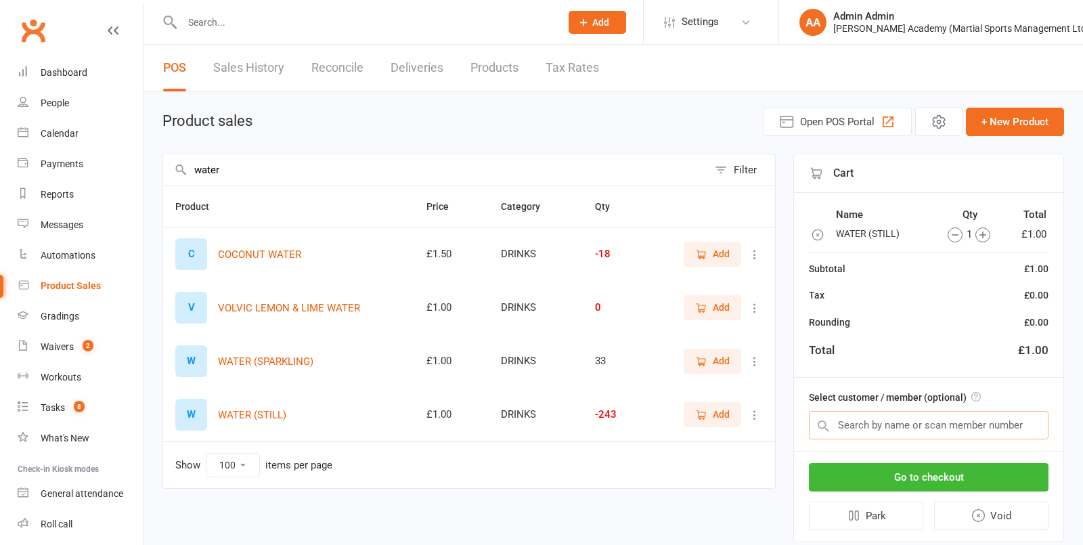
click at [842, 422] on input "text" at bounding box center [929, 425] width 240 height 28
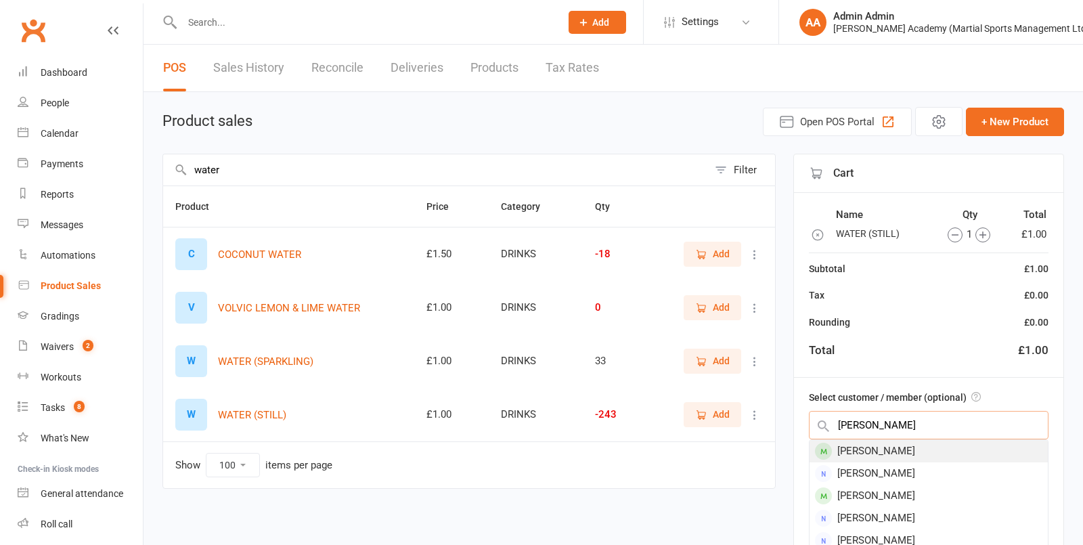
type input "emma lov"
click at [883, 450] on div "Emma Love-Lecky" at bounding box center [928, 451] width 238 height 22
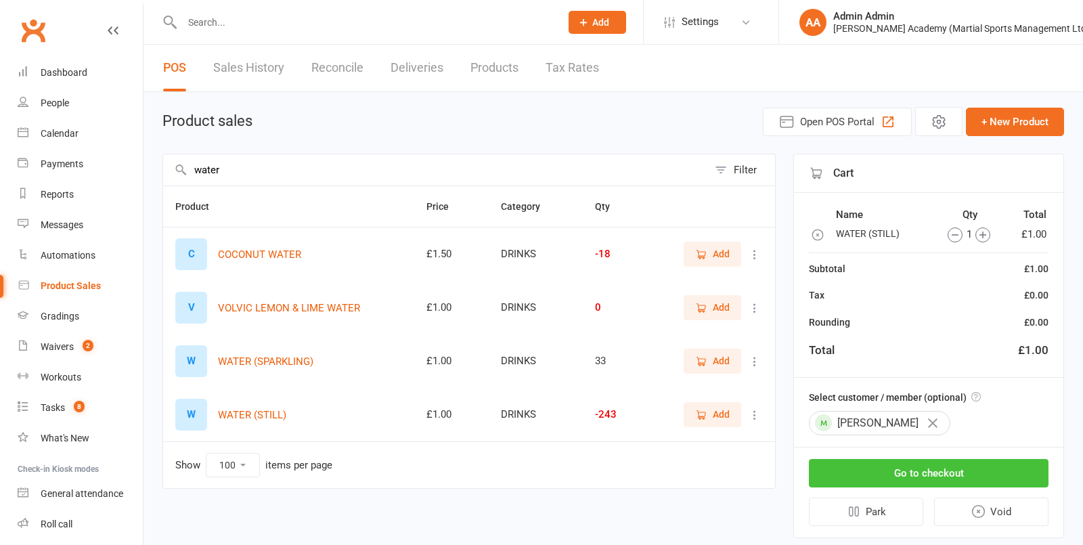
click at [880, 474] on button "Go to checkout" at bounding box center [929, 473] width 240 height 28
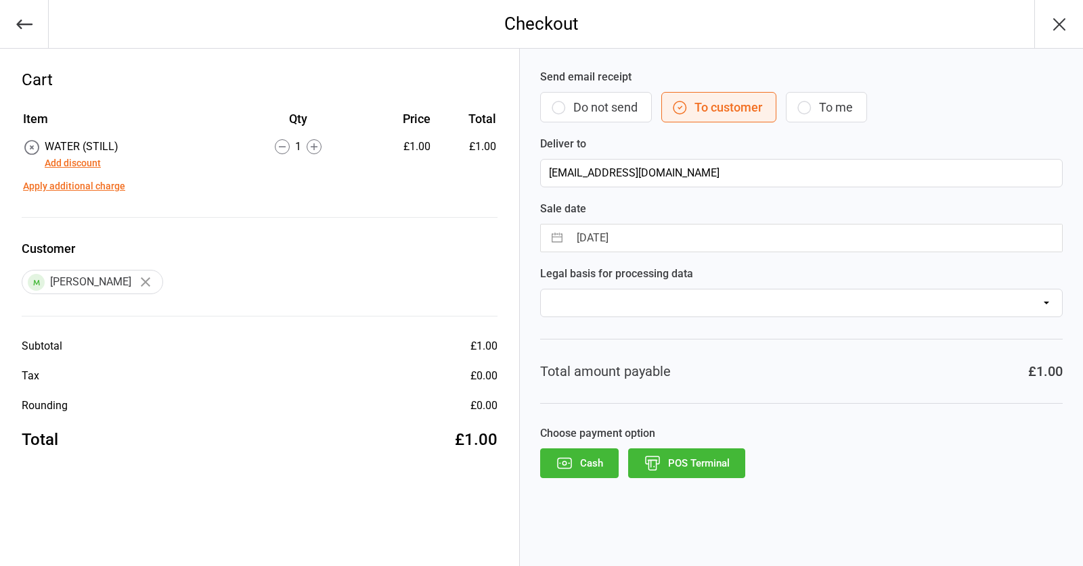
click at [718, 473] on button "POS Terminal" at bounding box center [686, 464] width 117 height 30
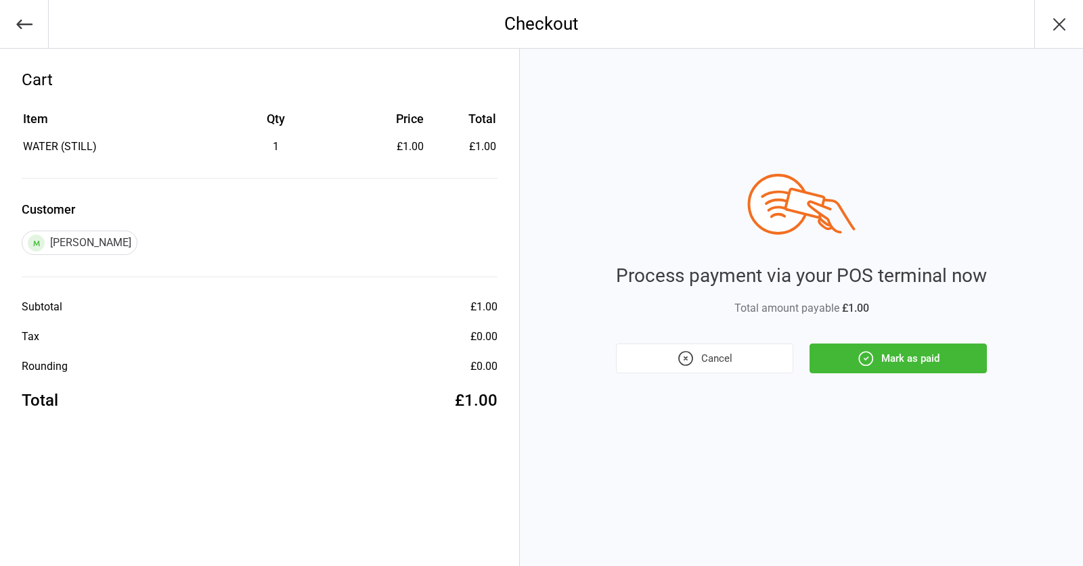
click at [911, 350] on button "Mark as paid" at bounding box center [897, 359] width 177 height 30
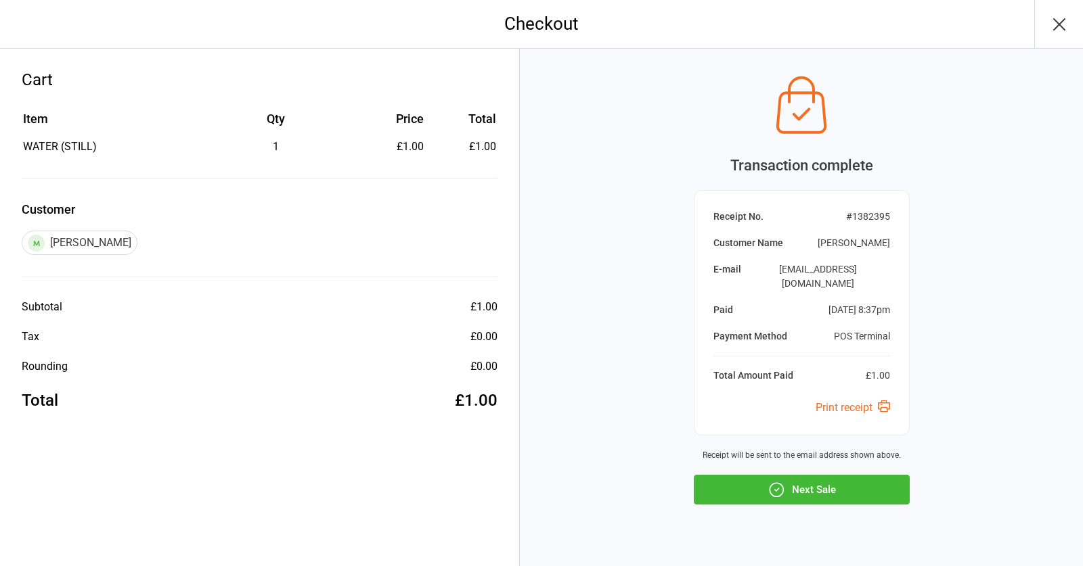
click at [834, 478] on button "Next Sale" at bounding box center [802, 490] width 216 height 30
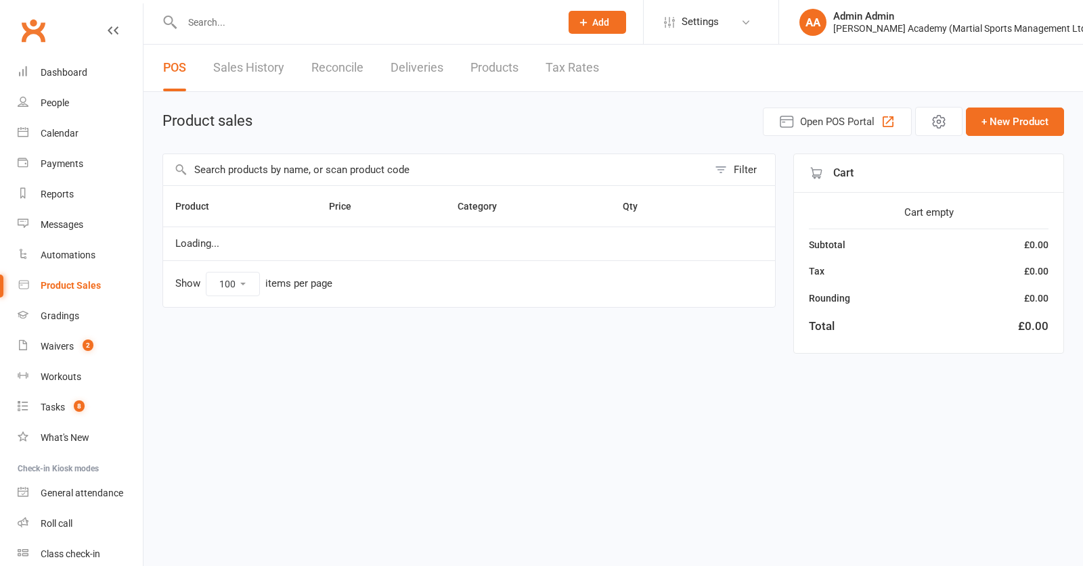
select select "100"
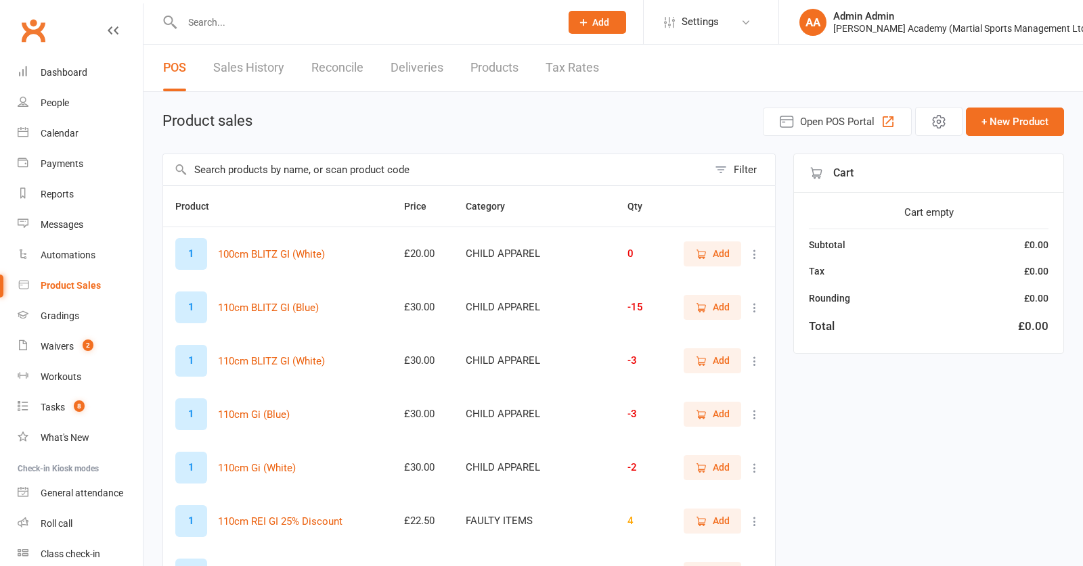
click at [439, 30] on input "text" at bounding box center [364, 22] width 373 height 19
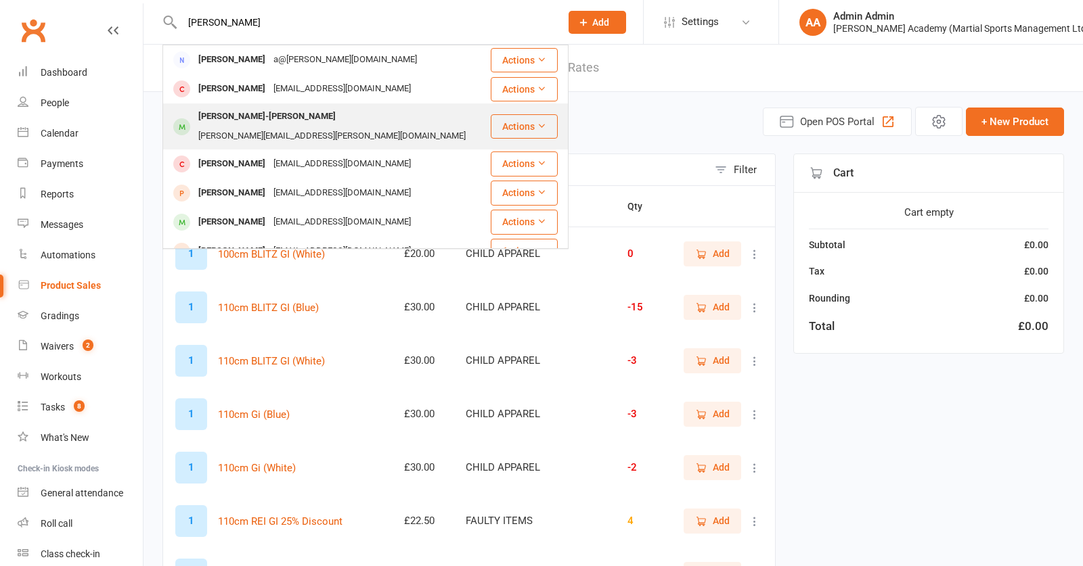
type input "[PERSON_NAME]"
click at [294, 127] on div "[PERSON_NAME][EMAIL_ADDRESS][PERSON_NAME][DOMAIN_NAME]" at bounding box center [331, 137] width 275 height 20
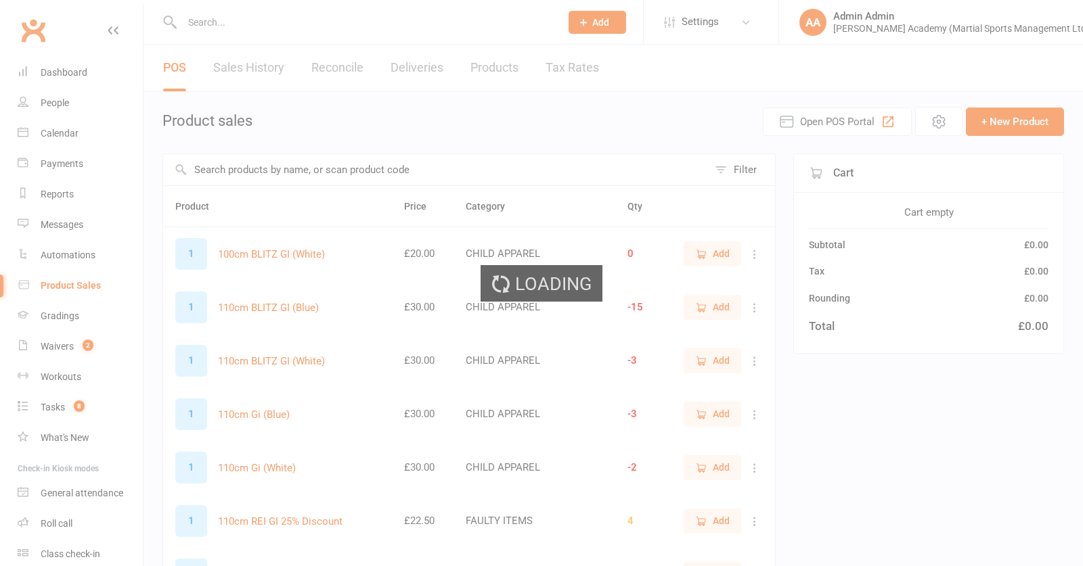
scroll to position [3, 0]
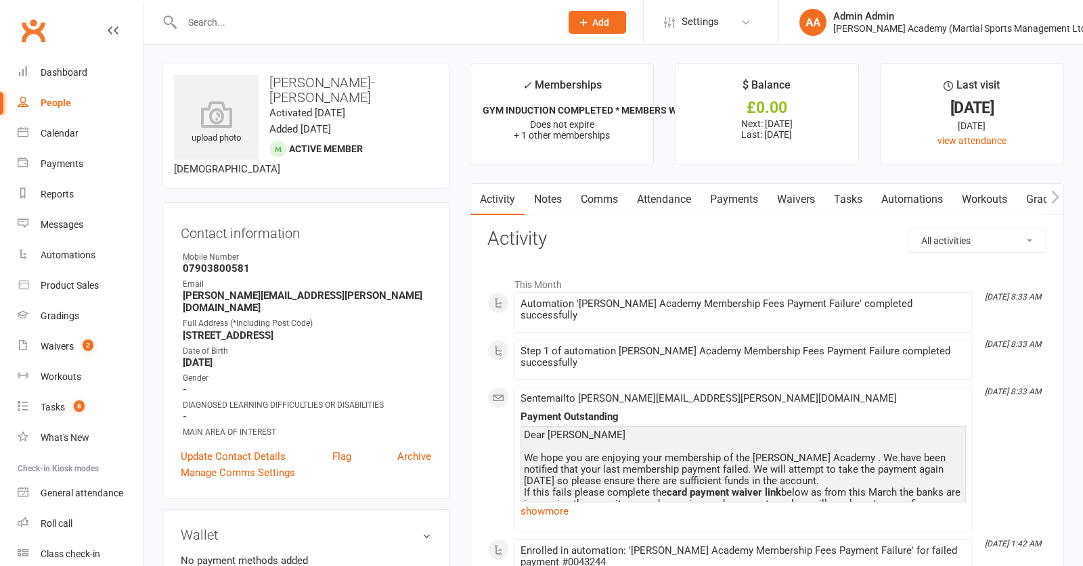
click at [672, 196] on link "Attendance" at bounding box center [663, 199] width 73 height 31
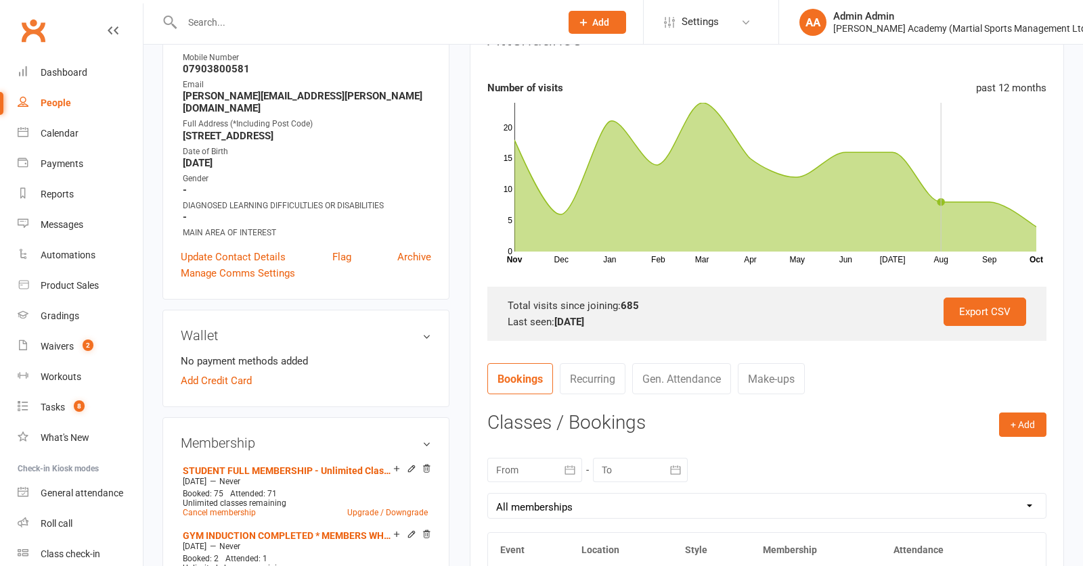
scroll to position [227, 0]
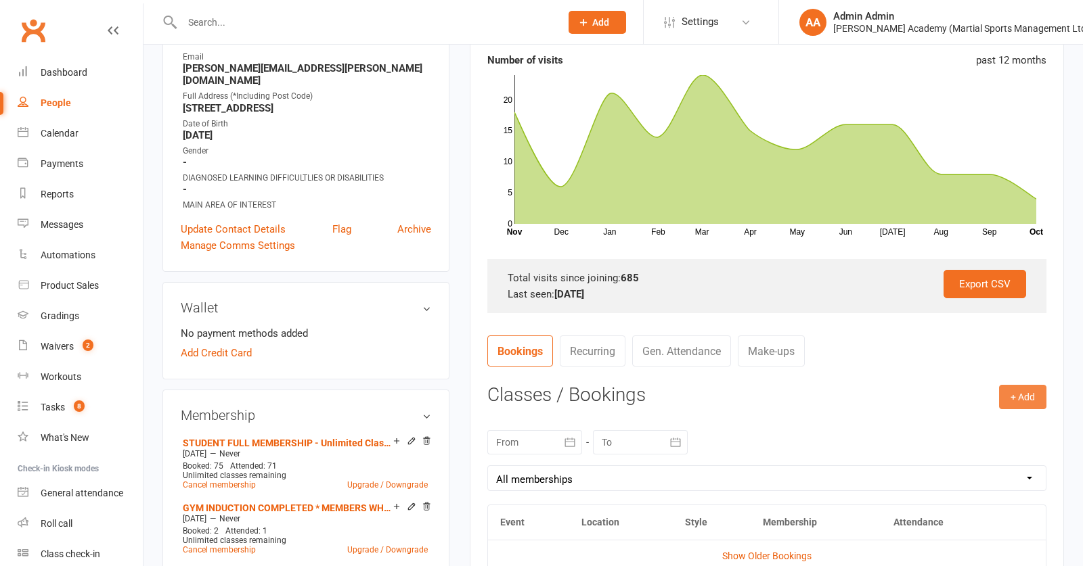
click at [1035, 397] on button "+ Add" at bounding box center [1022, 397] width 47 height 24
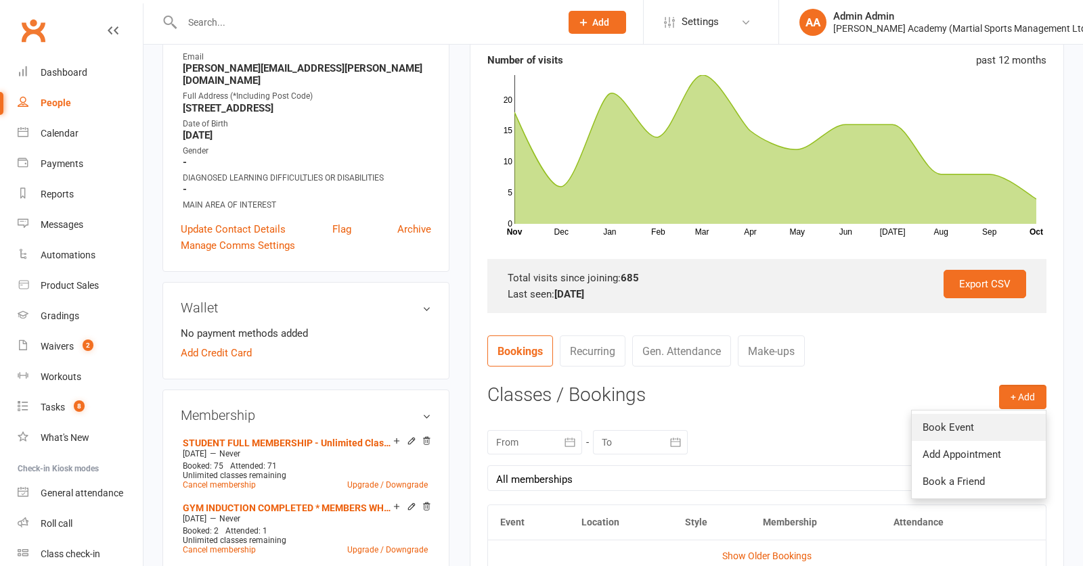
click at [991, 432] on link "Book Event" at bounding box center [978, 427] width 134 height 27
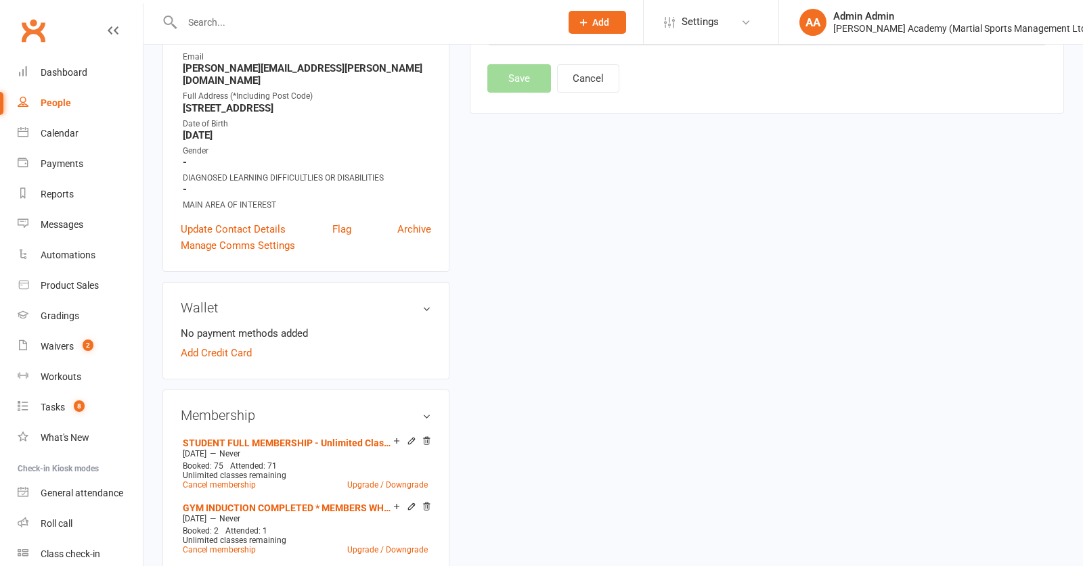
scroll to position [115, 0]
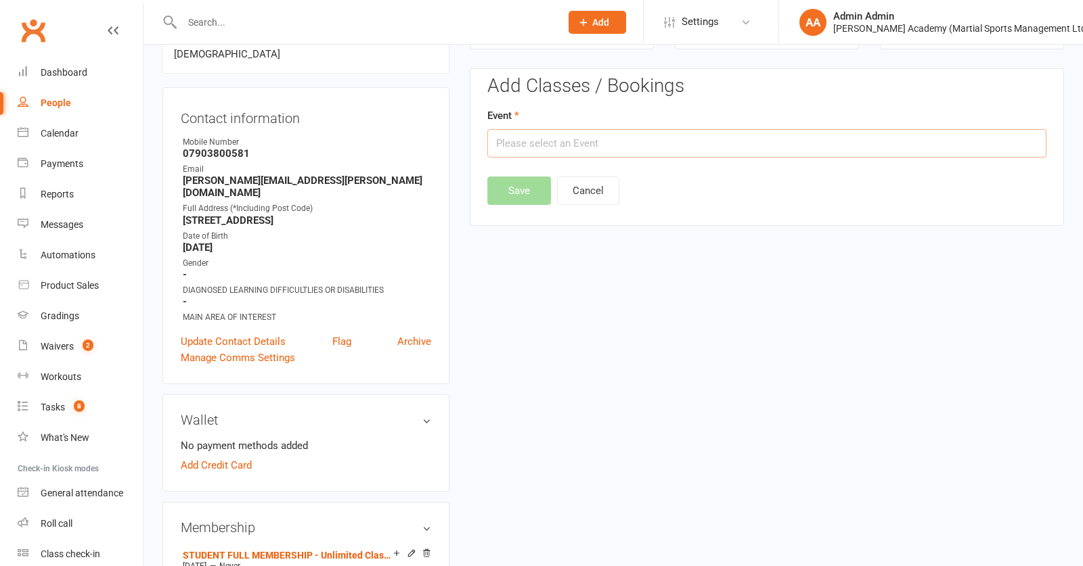
click at [578, 141] on input "text" at bounding box center [766, 143] width 559 height 28
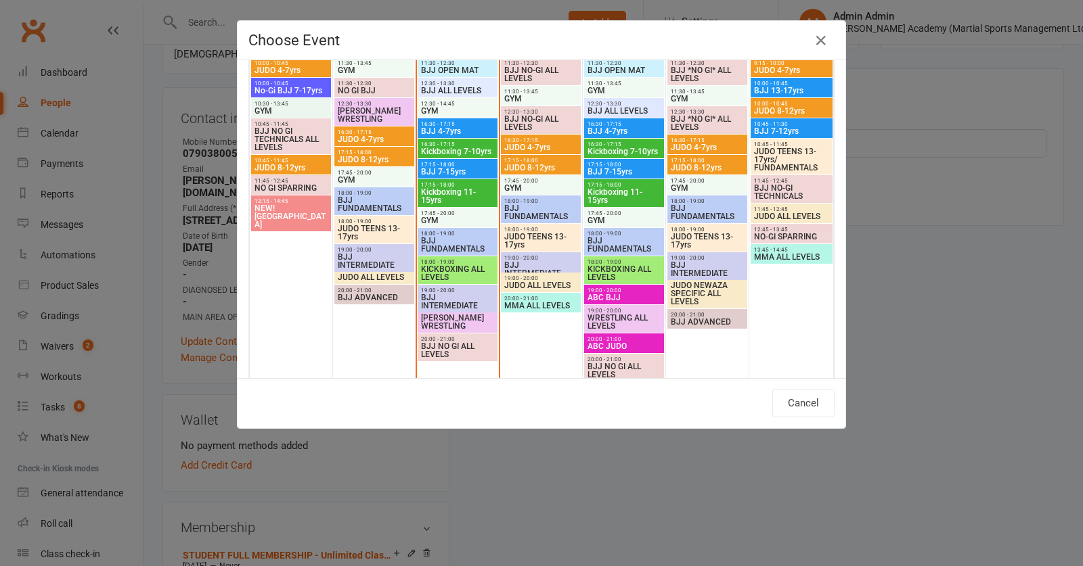
type input "BJJ NO GI ALL LEVELS - [DATE] 8:00:00 PM"
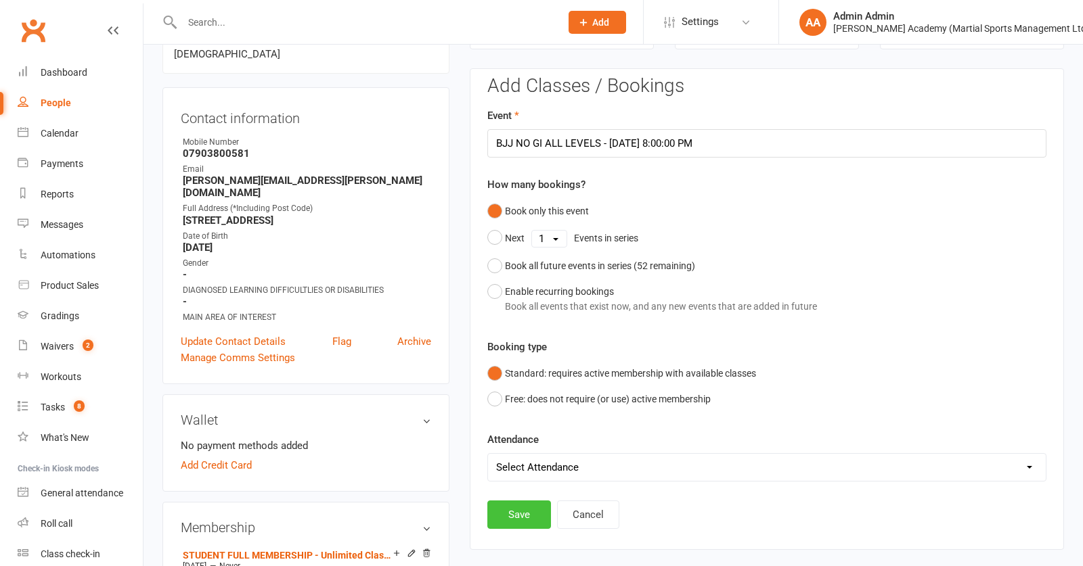
click at [518, 522] on button "Save" at bounding box center [519, 515] width 64 height 28
